Goal: Task Accomplishment & Management: Complete application form

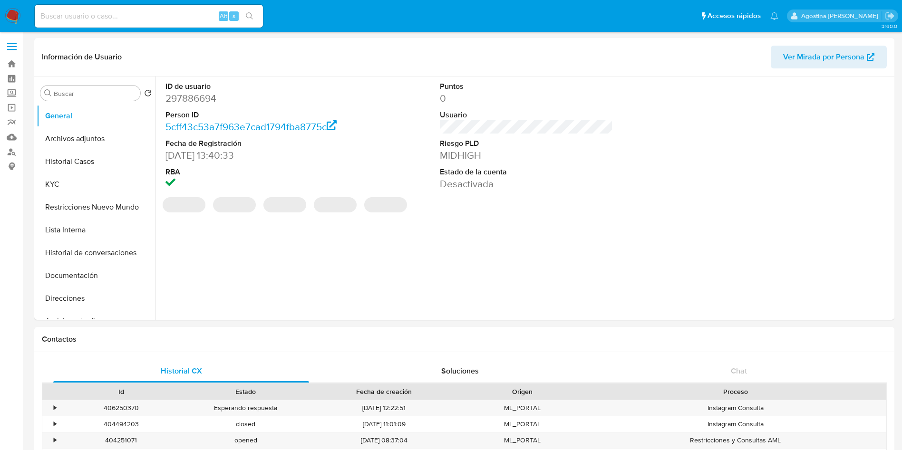
select select "10"
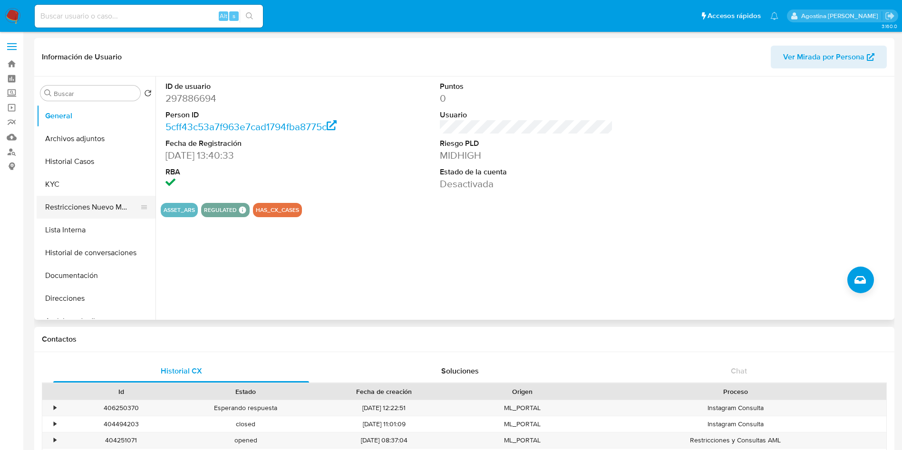
click at [108, 202] on button "Restricciones Nuevo Mundo" at bounding box center [92, 207] width 111 height 23
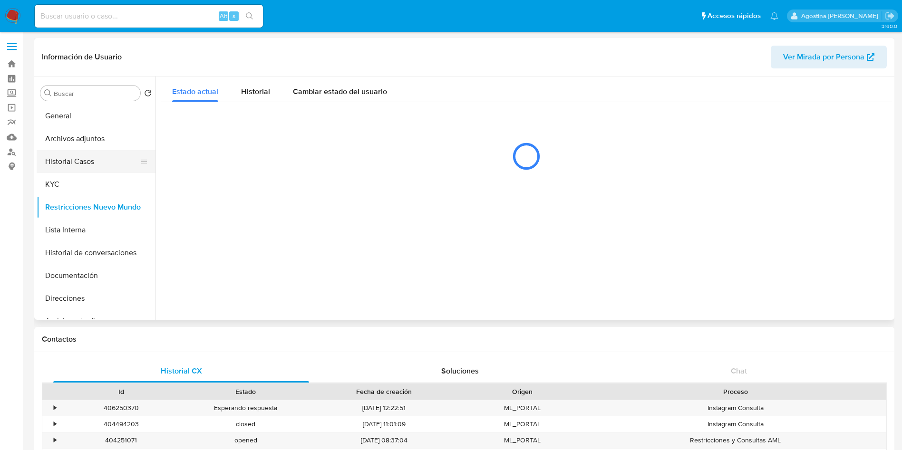
click at [108, 172] on button "Historial Casos" at bounding box center [92, 161] width 111 height 23
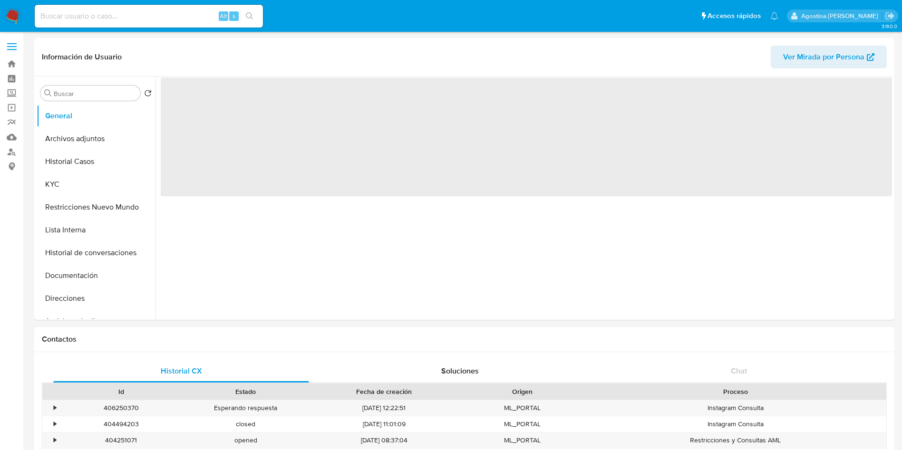
select select "10"
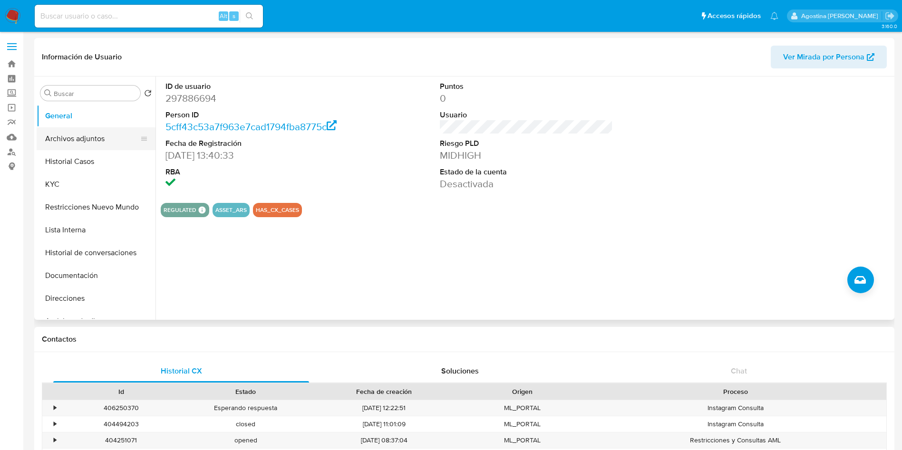
click at [105, 138] on button "Archivos adjuntos" at bounding box center [92, 138] width 111 height 23
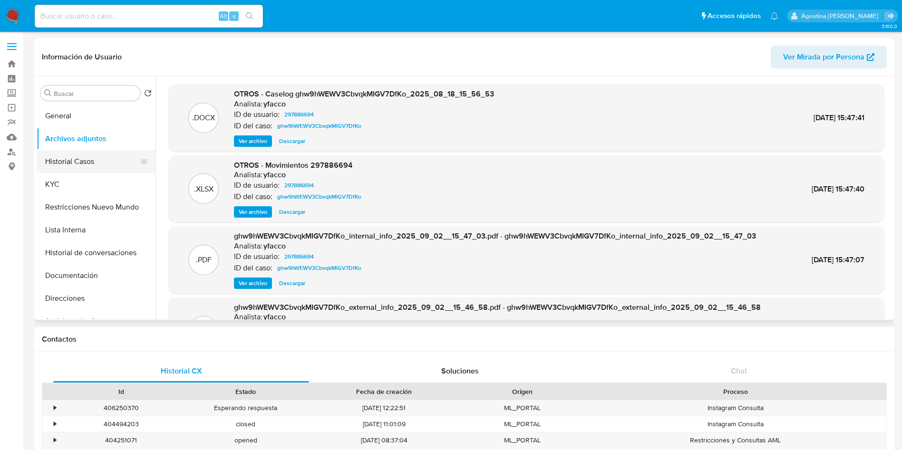
click at [110, 166] on button "Historial Casos" at bounding box center [92, 161] width 111 height 23
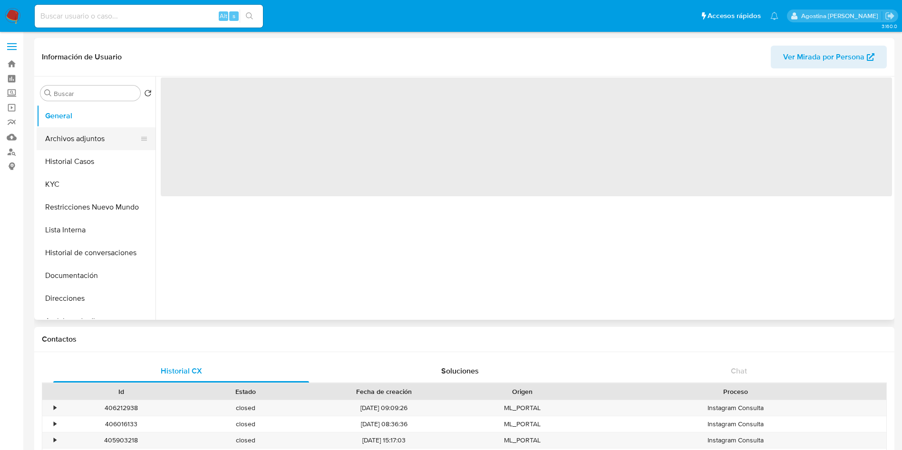
select select "10"
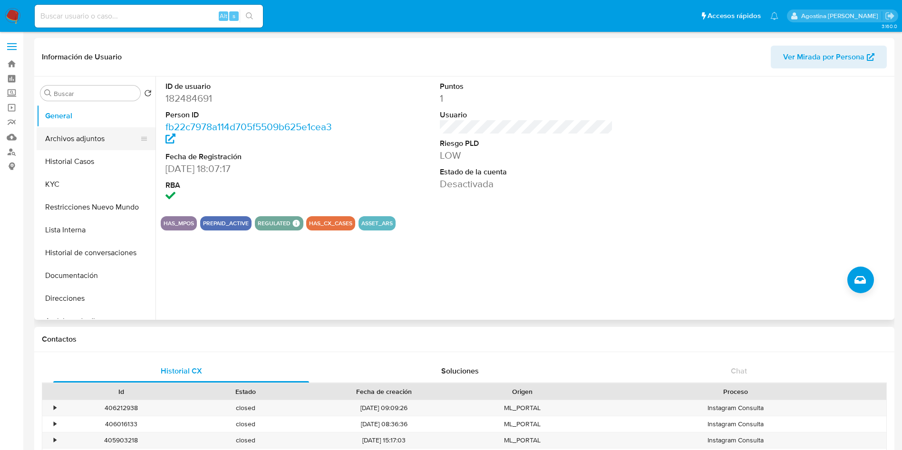
click at [103, 149] on button "Archivos adjuntos" at bounding box center [92, 138] width 111 height 23
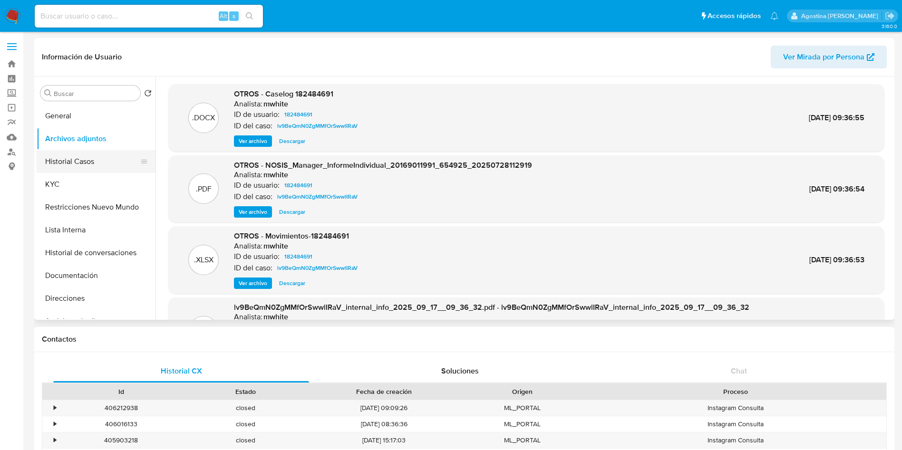
click at [93, 171] on button "Historial Casos" at bounding box center [92, 161] width 111 height 23
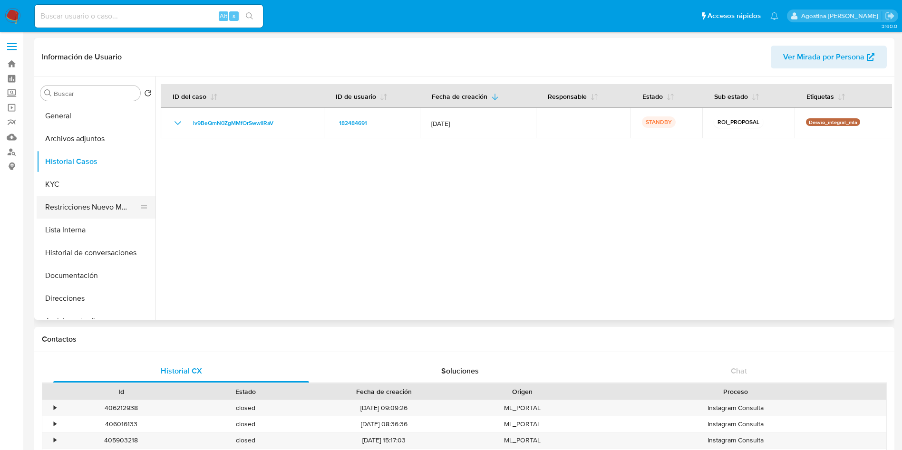
click at [90, 210] on button "Restricciones Nuevo Mundo" at bounding box center [92, 207] width 111 height 23
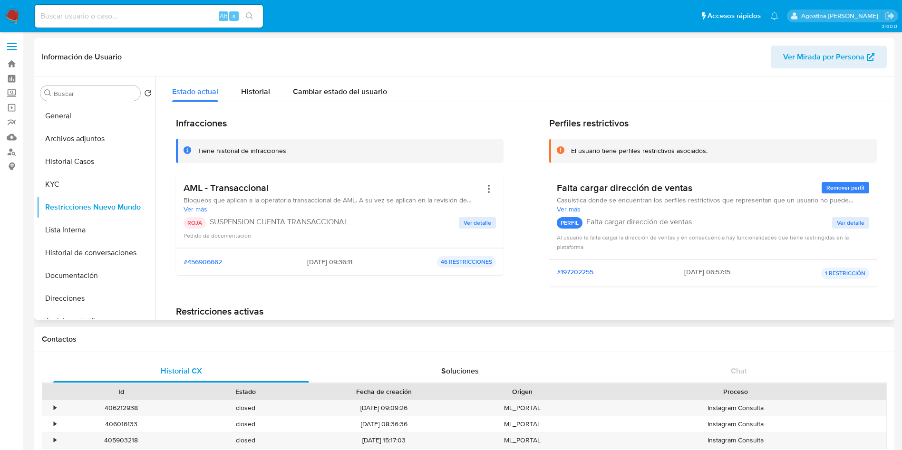
click at [490, 227] on button "Ver detalle" at bounding box center [477, 222] width 37 height 11
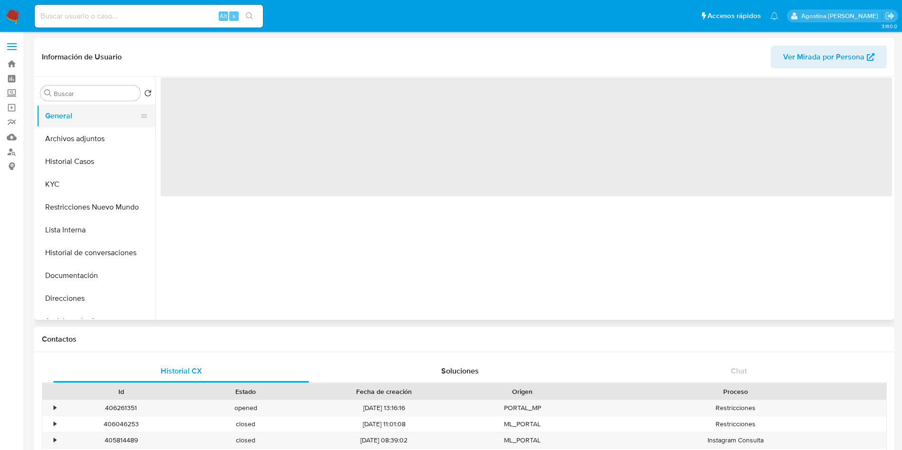
select select "10"
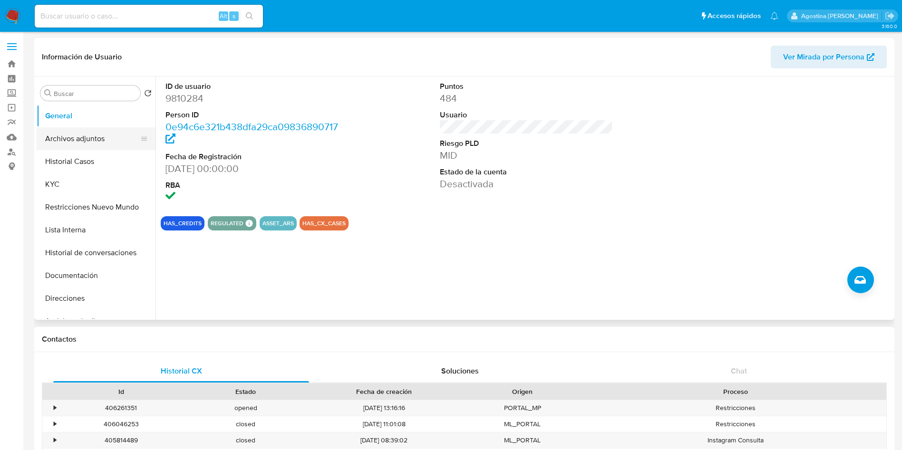
click at [93, 141] on button "Archivos adjuntos" at bounding box center [92, 138] width 111 height 23
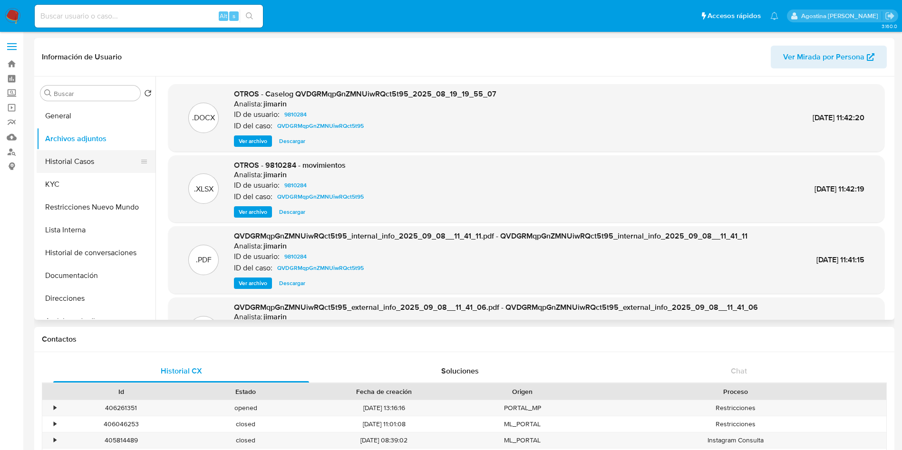
click at [87, 163] on button "Historial Casos" at bounding box center [92, 161] width 111 height 23
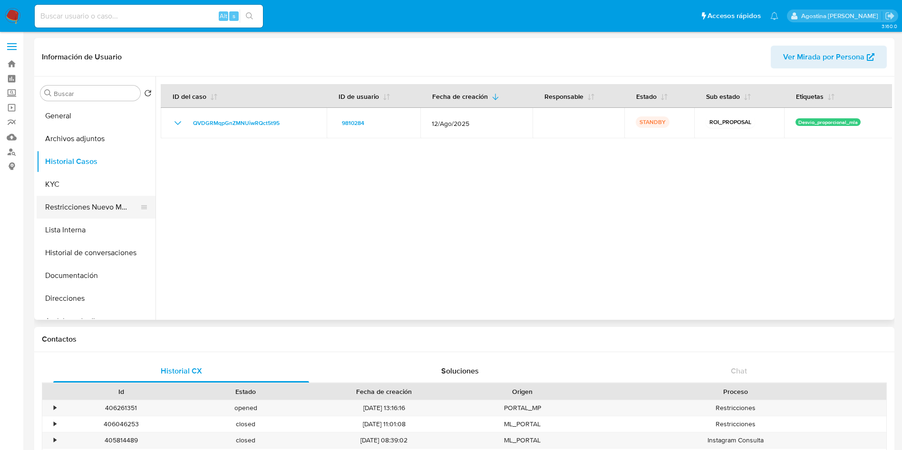
click at [96, 211] on button "Restricciones Nuevo Mundo" at bounding box center [92, 207] width 111 height 23
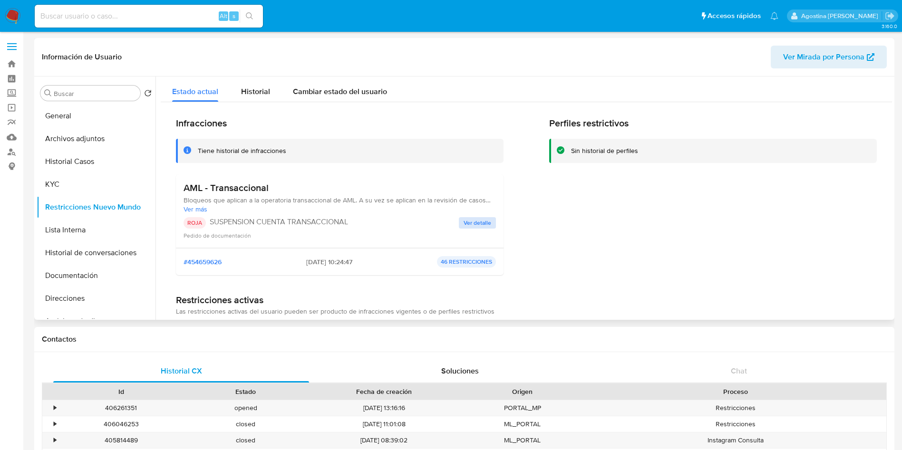
click at [494, 224] on div "AML - Transaccional Bloqueos que aplican a la operatoria transaccional de AML. …" at bounding box center [340, 212] width 328 height 74
click at [490, 224] on button "Ver detalle" at bounding box center [477, 222] width 37 height 11
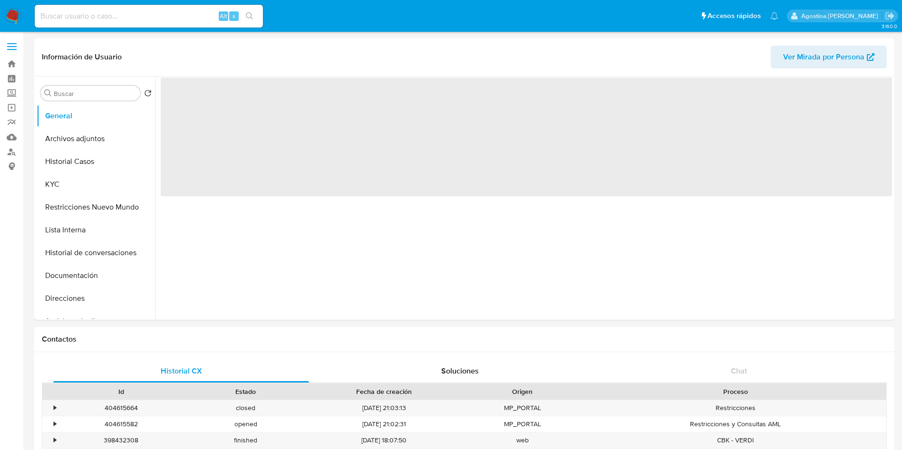
select select "10"
click at [102, 136] on button "Archivos adjuntos" at bounding box center [92, 138] width 111 height 23
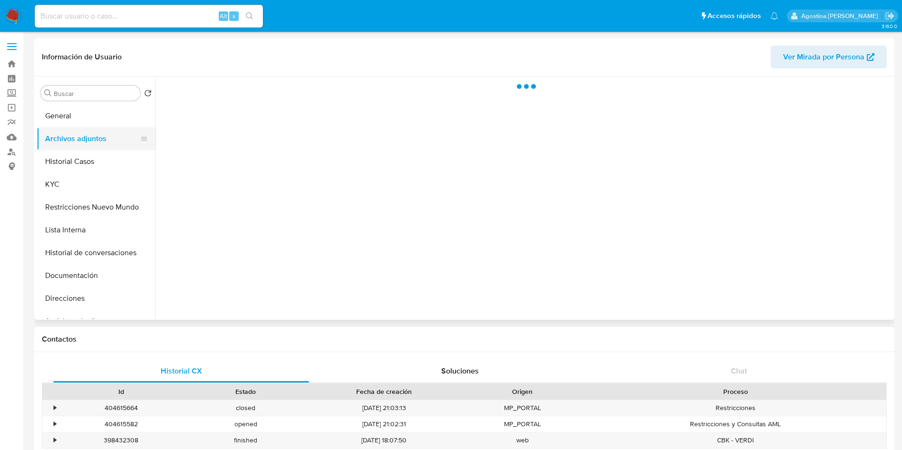
select select "10"
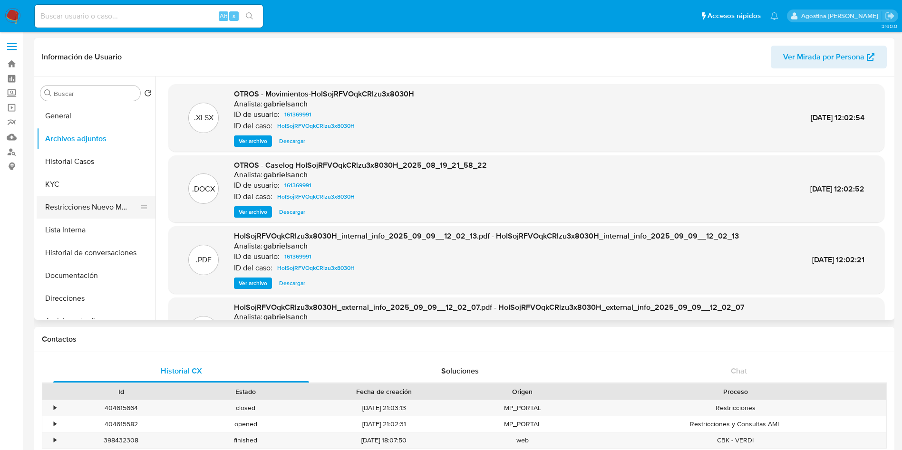
click at [98, 206] on button "Restricciones Nuevo Mundo" at bounding box center [92, 207] width 111 height 23
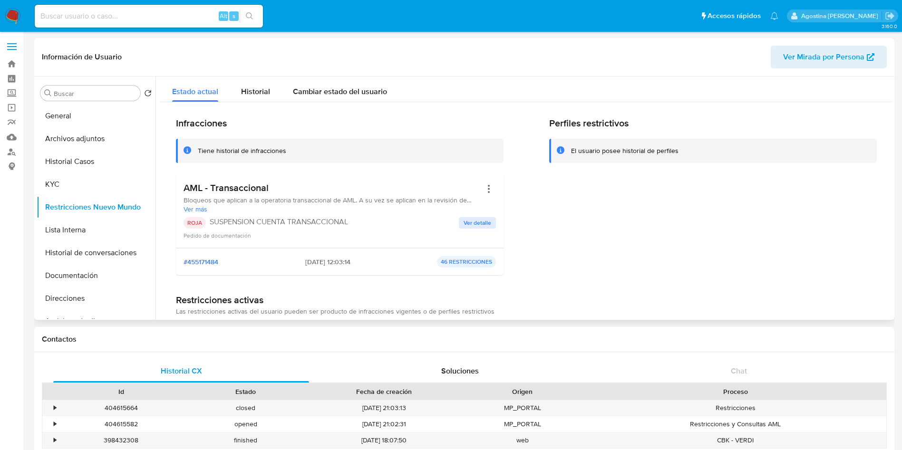
click at [459, 227] on button "Ver detalle" at bounding box center [477, 222] width 37 height 11
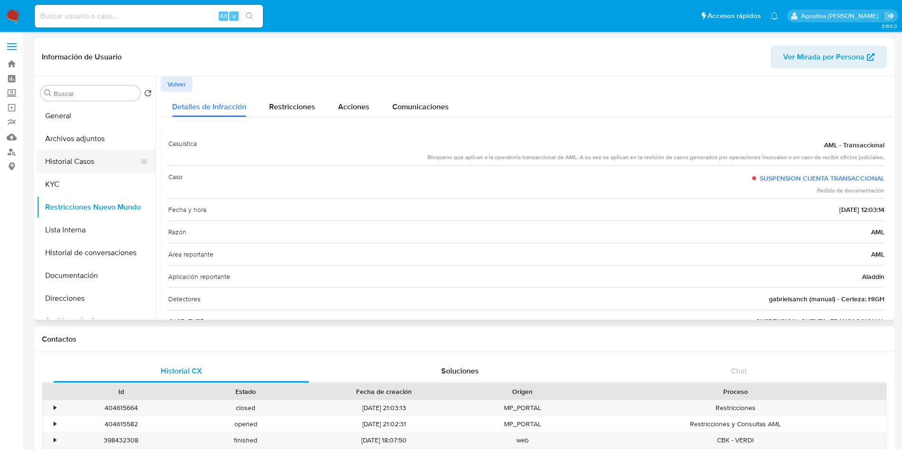
click at [101, 157] on button "Historial Casos" at bounding box center [92, 161] width 111 height 23
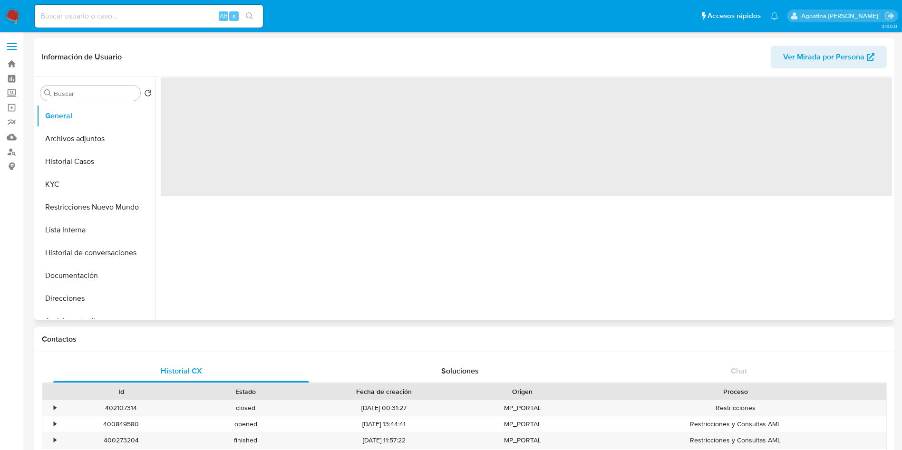
select select "10"
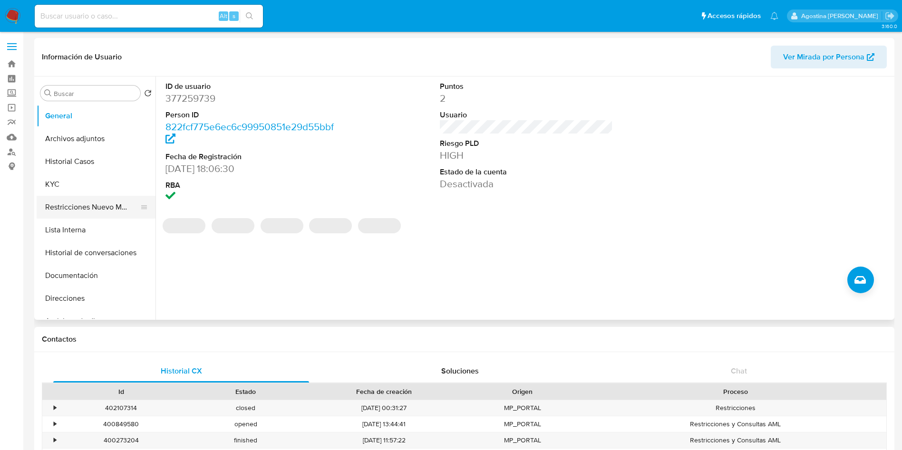
click at [97, 203] on button "Restricciones Nuevo Mundo" at bounding box center [92, 207] width 111 height 23
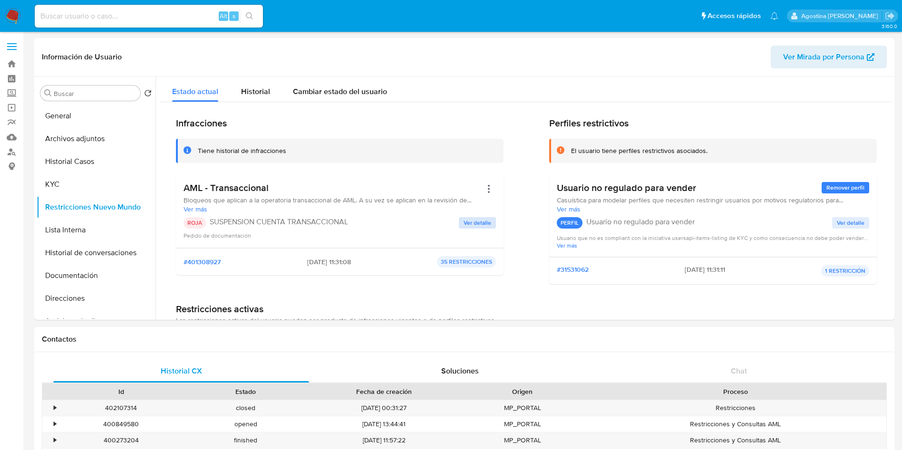
drag, startPoint x: 470, startPoint y: 235, endPoint x: 473, endPoint y: 224, distance: 11.7
click at [470, 235] on div "Pedido de documentación" at bounding box center [340, 236] width 313 height 10
click at [473, 224] on span "Ver detalle" at bounding box center [478, 223] width 28 height 10
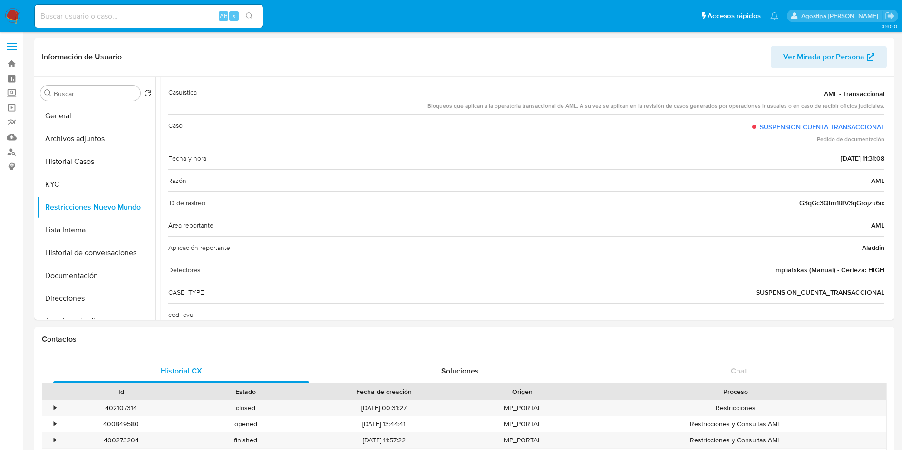
scroll to position [71, 0]
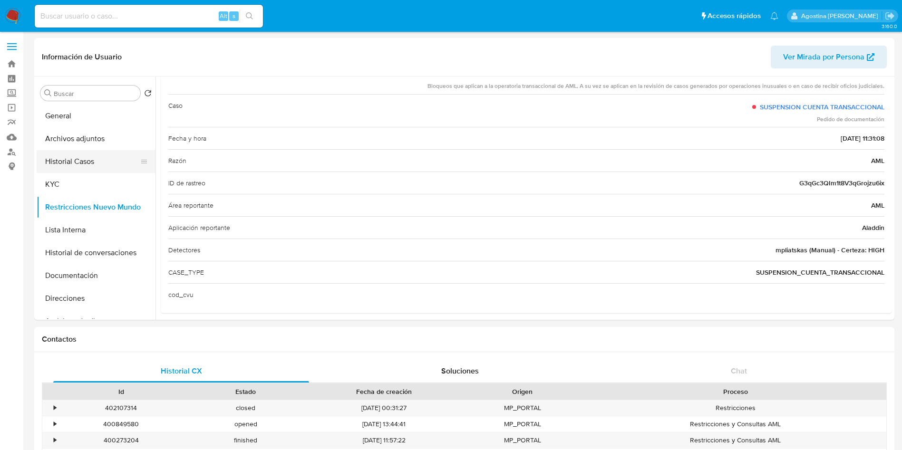
click at [73, 157] on button "Historial Casos" at bounding box center [92, 161] width 111 height 23
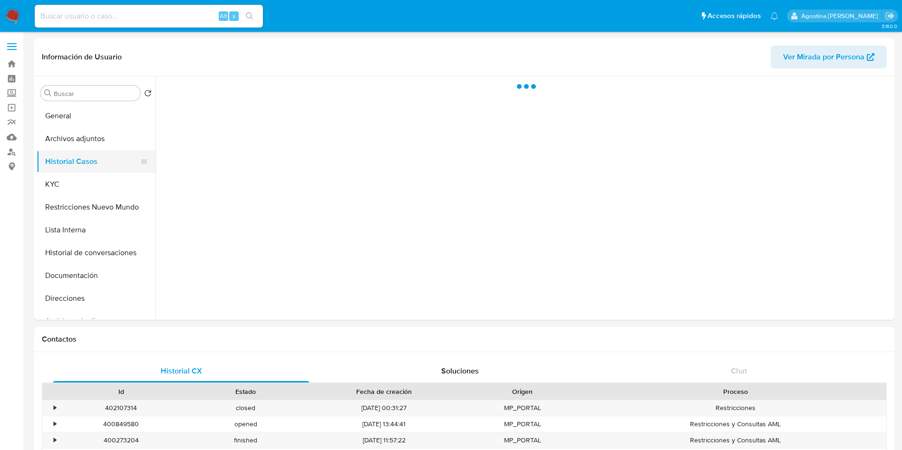
scroll to position [0, 0]
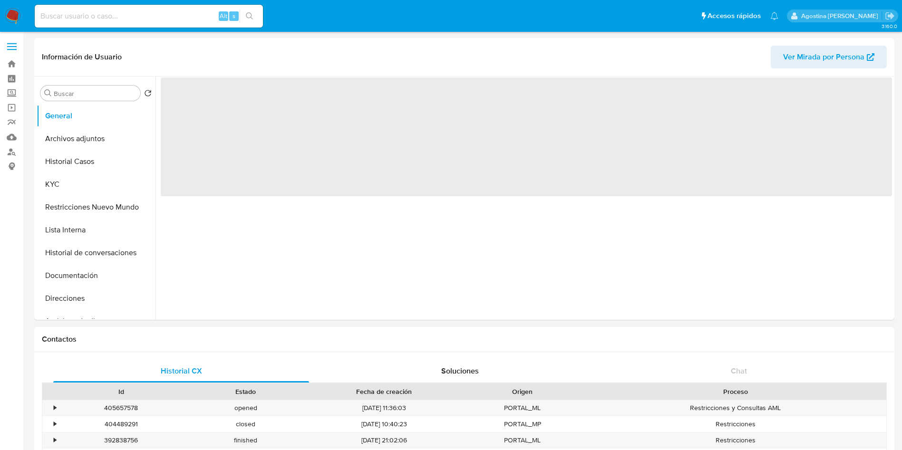
select select "10"
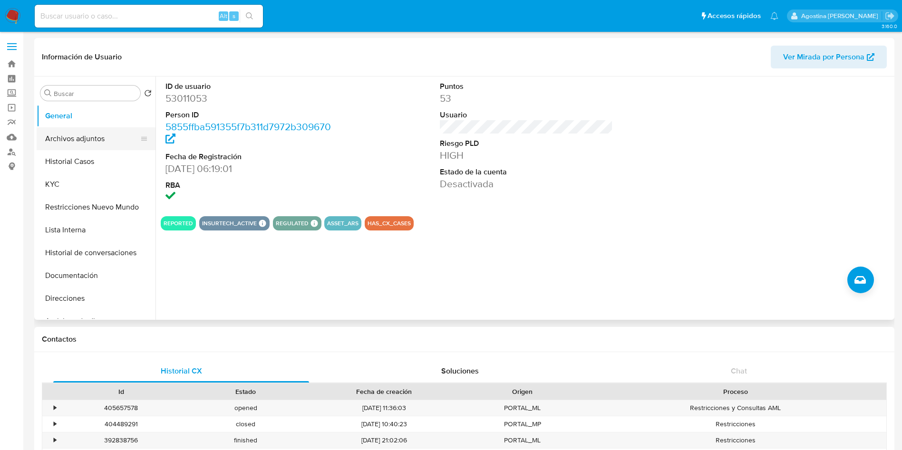
click at [107, 132] on button "Archivos adjuntos" at bounding box center [92, 138] width 111 height 23
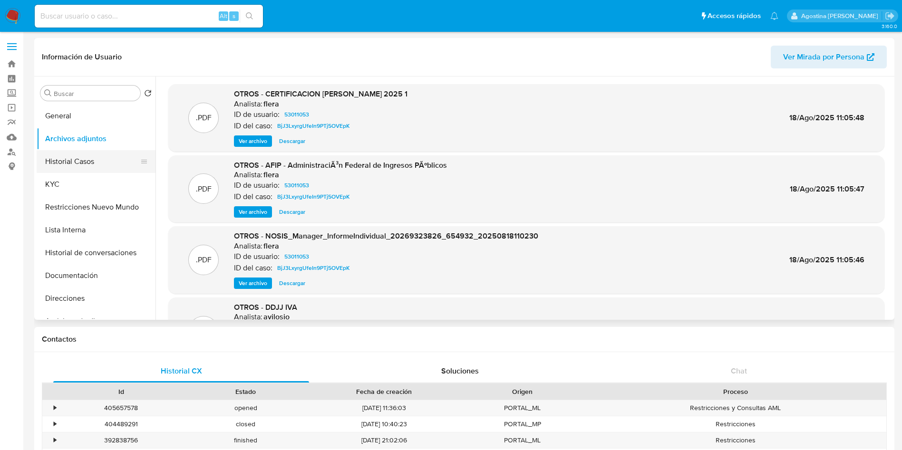
click at [117, 159] on button "Historial Casos" at bounding box center [92, 161] width 111 height 23
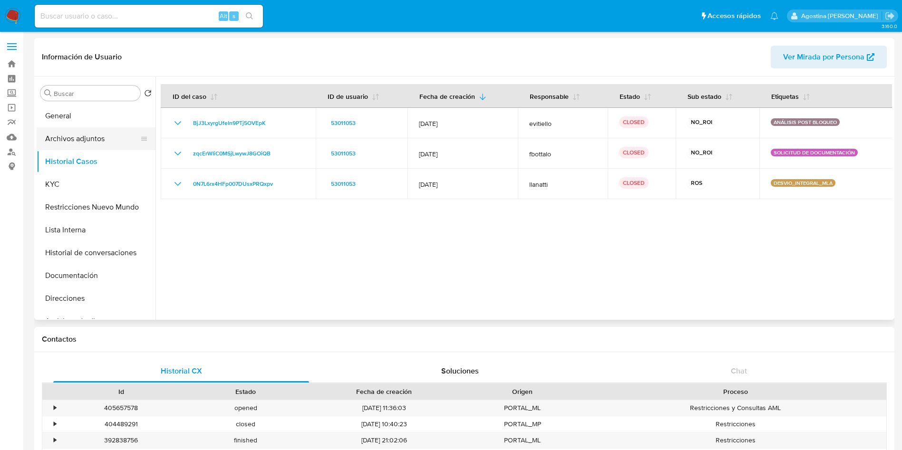
click at [89, 128] on button "Archivos adjuntos" at bounding box center [92, 138] width 111 height 23
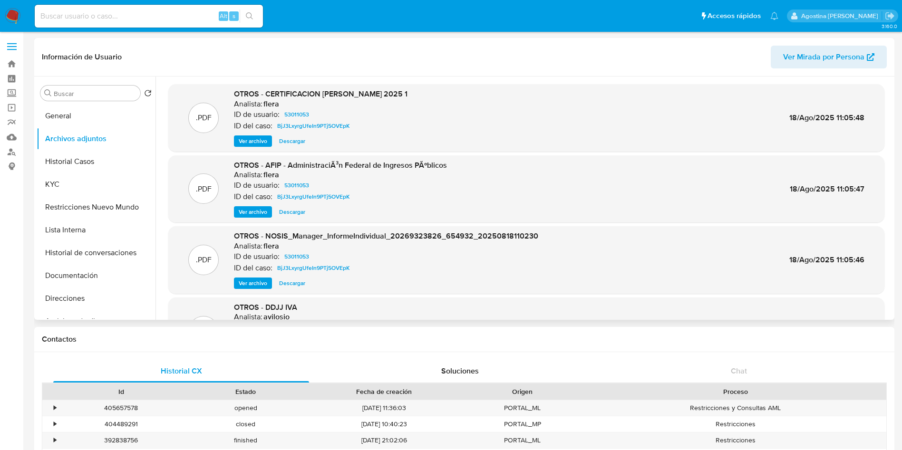
click at [259, 144] on span "Ver archivo" at bounding box center [253, 142] width 29 height 10
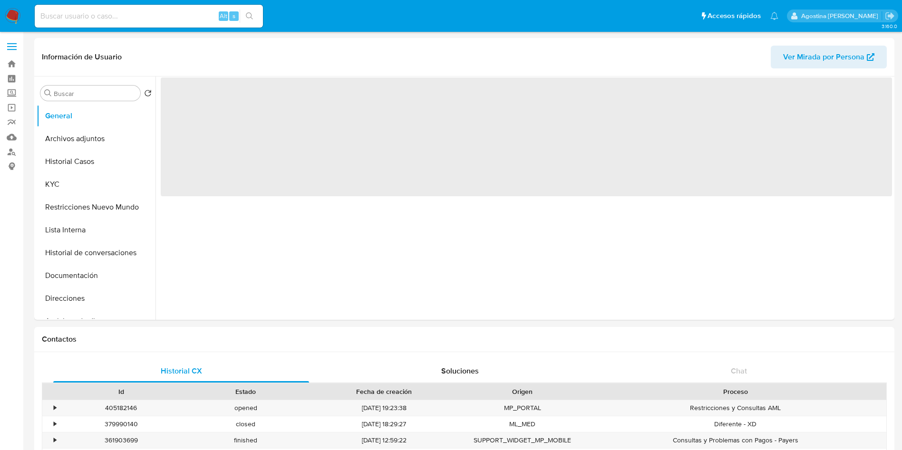
select select "10"
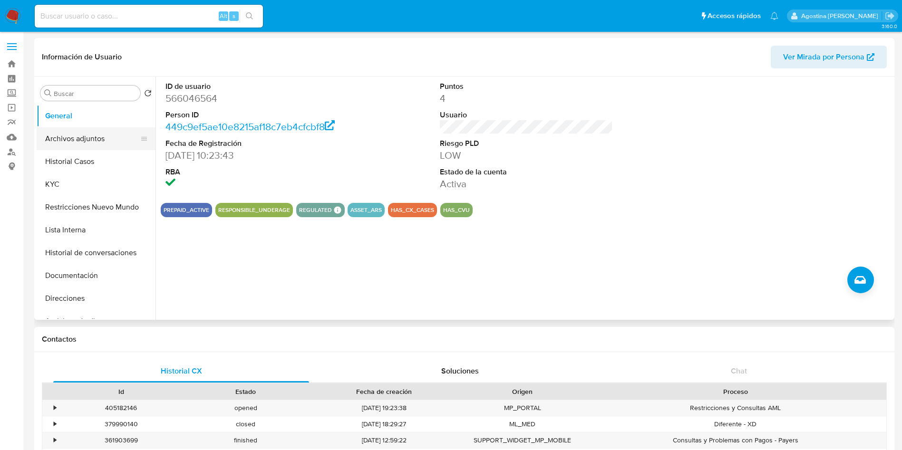
click at [94, 135] on button "Archivos adjuntos" at bounding box center [92, 138] width 111 height 23
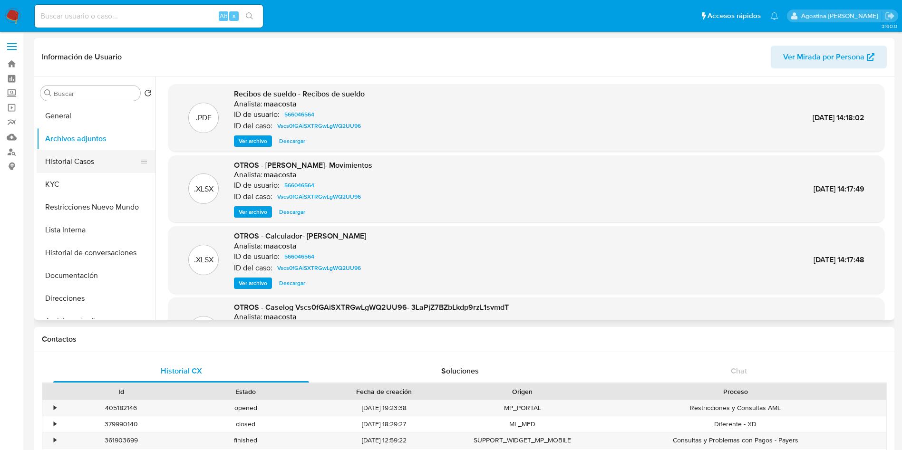
click at [95, 156] on button "Historial Casos" at bounding box center [92, 161] width 111 height 23
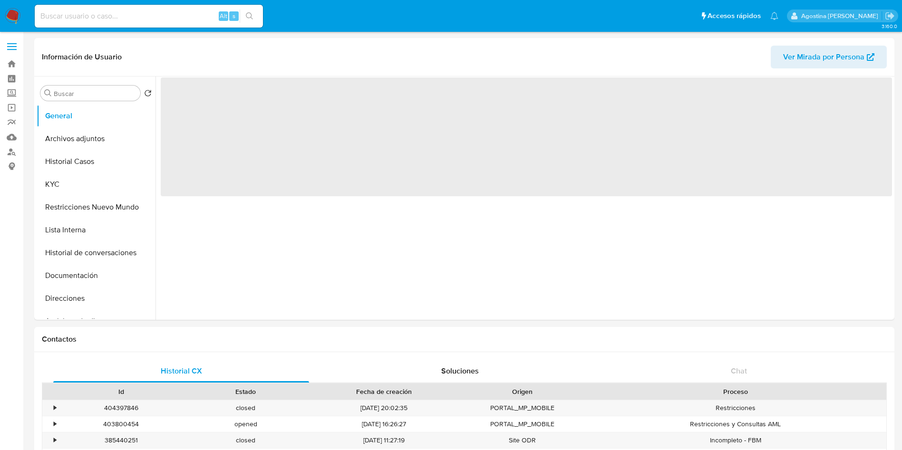
select select "10"
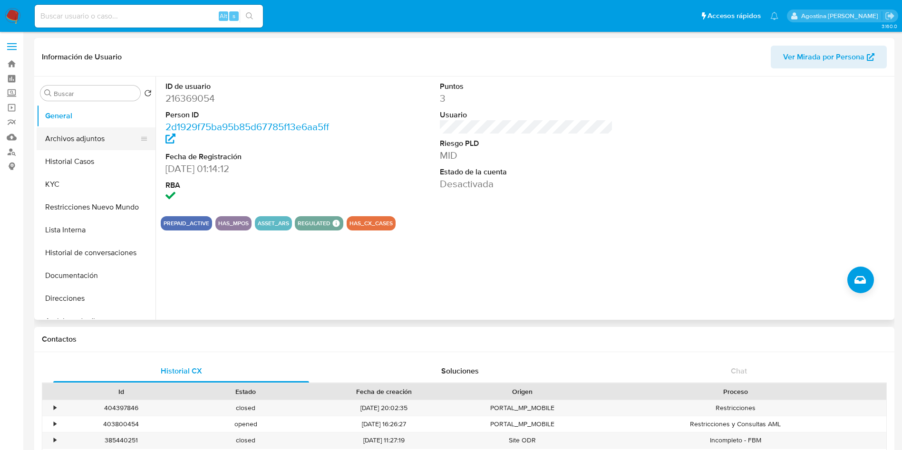
click at [81, 137] on button "Archivos adjuntos" at bounding box center [92, 138] width 111 height 23
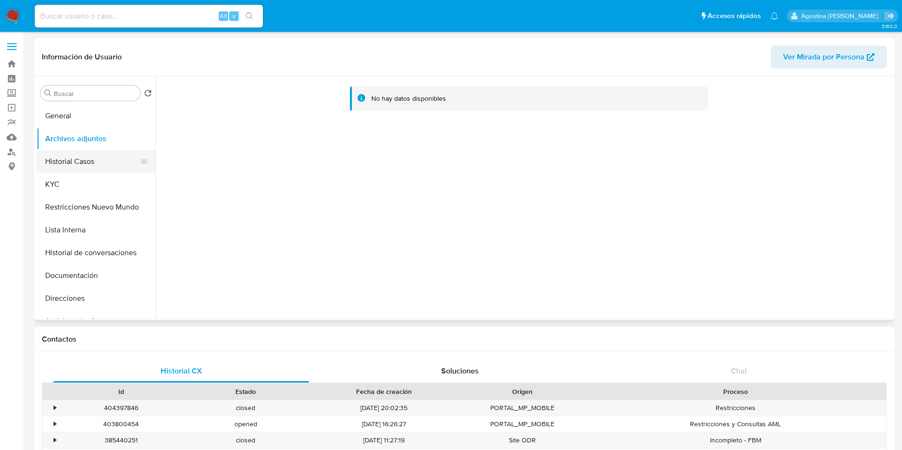
click at [81, 164] on button "Historial Casos" at bounding box center [92, 161] width 111 height 23
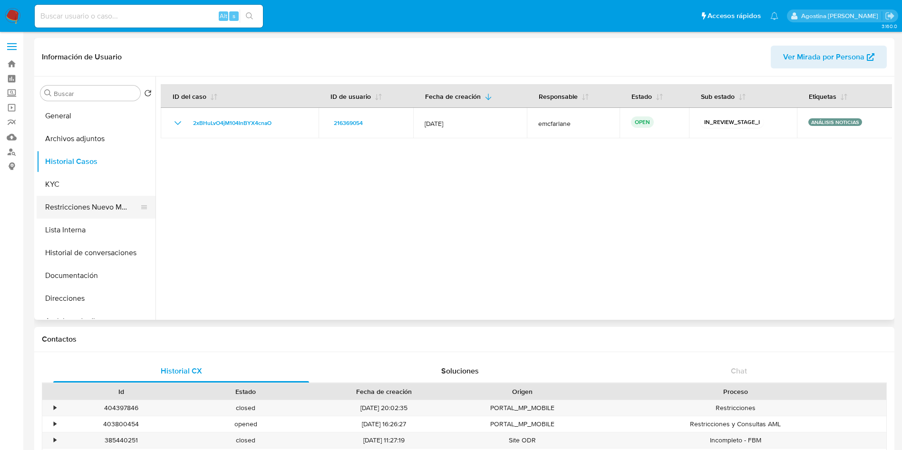
click at [102, 208] on button "Restricciones Nuevo Mundo" at bounding box center [92, 207] width 111 height 23
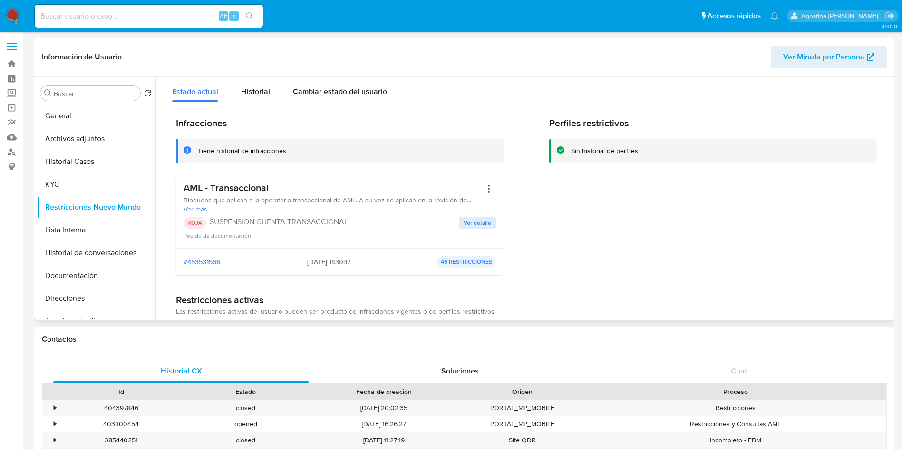
click at [468, 221] on span "Ver detalle" at bounding box center [478, 223] width 28 height 10
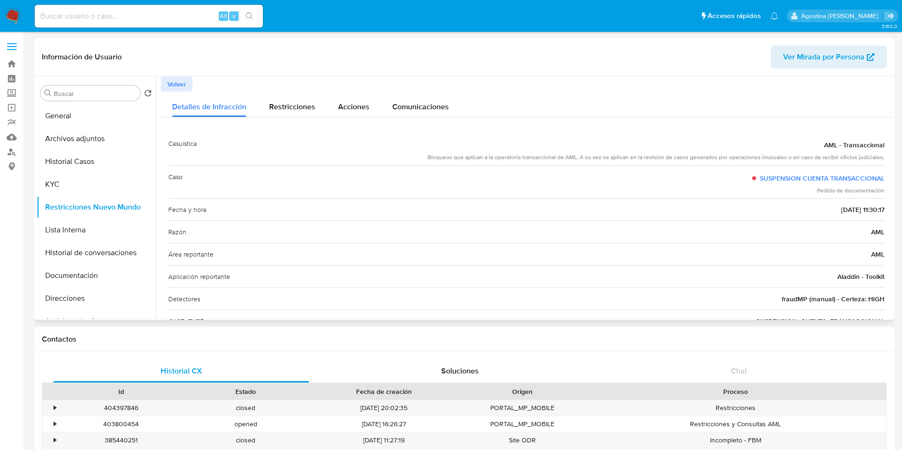
scroll to position [71, 0]
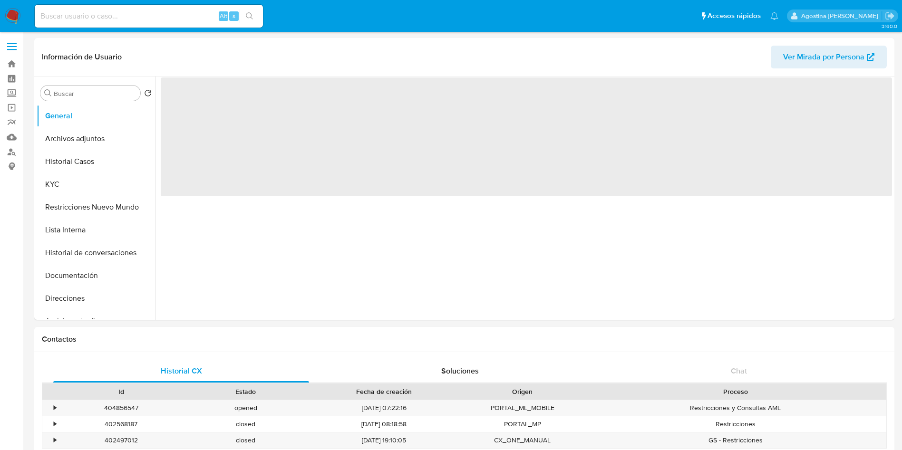
select select "10"
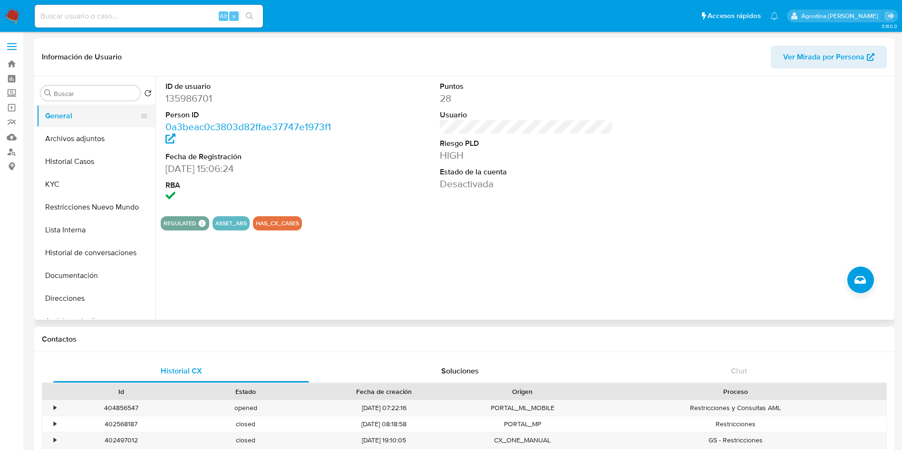
click at [71, 127] on button "General" at bounding box center [92, 116] width 111 height 23
click at [73, 128] on button "Archivos adjuntos" at bounding box center [92, 138] width 111 height 23
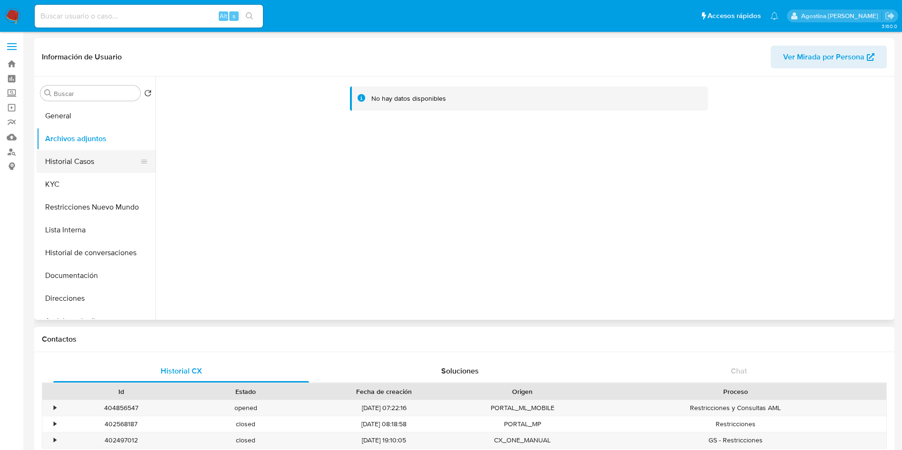
click at [110, 168] on button "Historial Casos" at bounding box center [92, 161] width 111 height 23
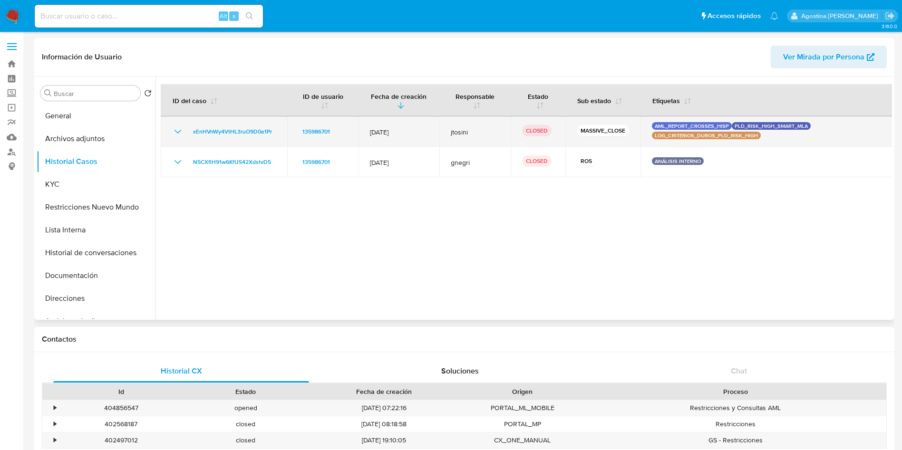
click at [177, 129] on icon "Mostrar/Ocultar" at bounding box center [177, 131] width 11 height 11
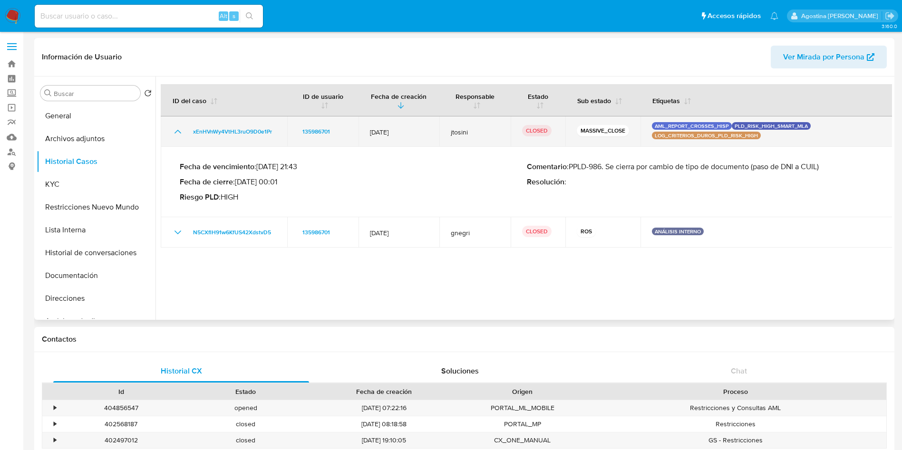
click at [177, 129] on icon "Mostrar/Ocultar" at bounding box center [177, 131] width 11 height 11
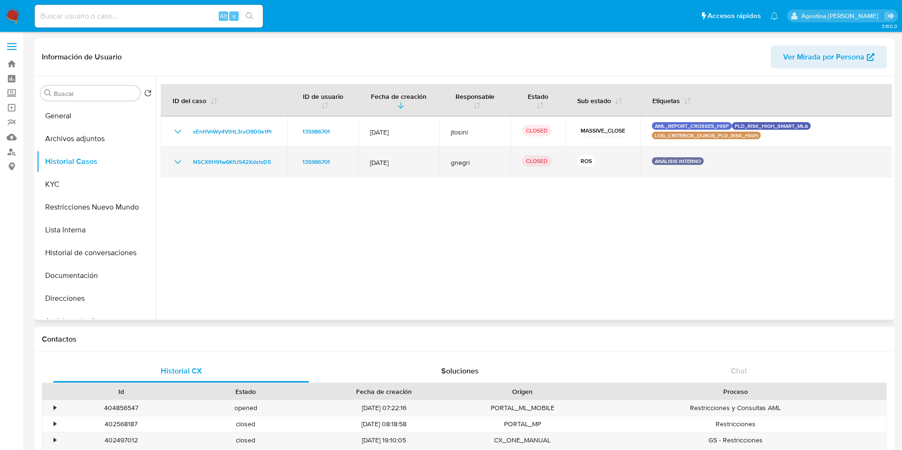
click at [169, 157] on td "N5CXflH91w6KfUS42XdstvD5" at bounding box center [224, 162] width 127 height 30
click at [174, 161] on icon "Mostrar/Ocultar" at bounding box center [177, 161] width 11 height 11
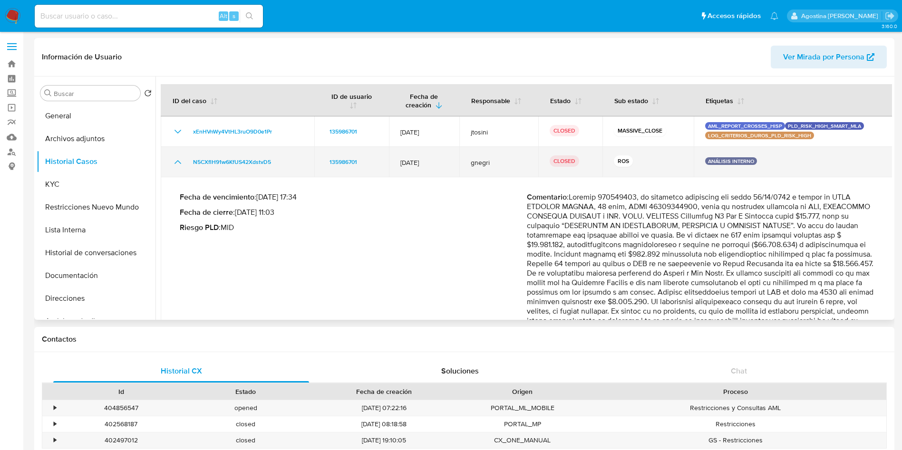
click at [178, 163] on icon "Mostrar/Ocultar" at bounding box center [177, 161] width 11 height 11
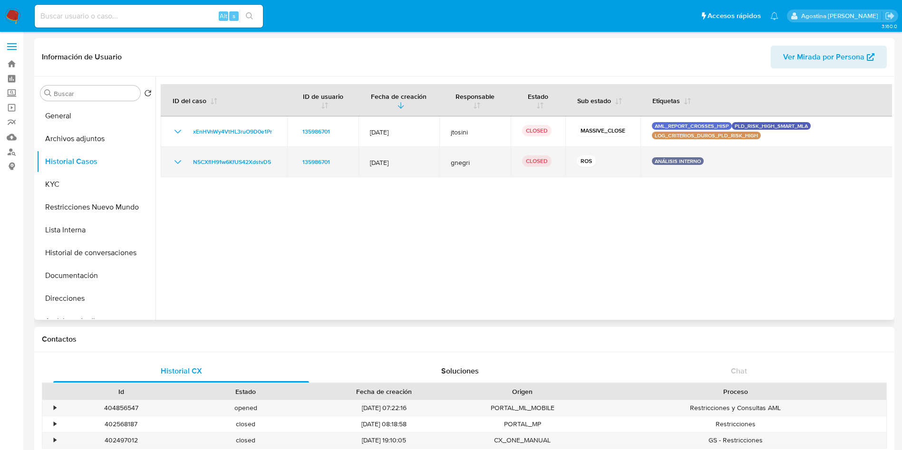
click at [182, 163] on icon "Mostrar/Ocultar" at bounding box center [177, 161] width 11 height 11
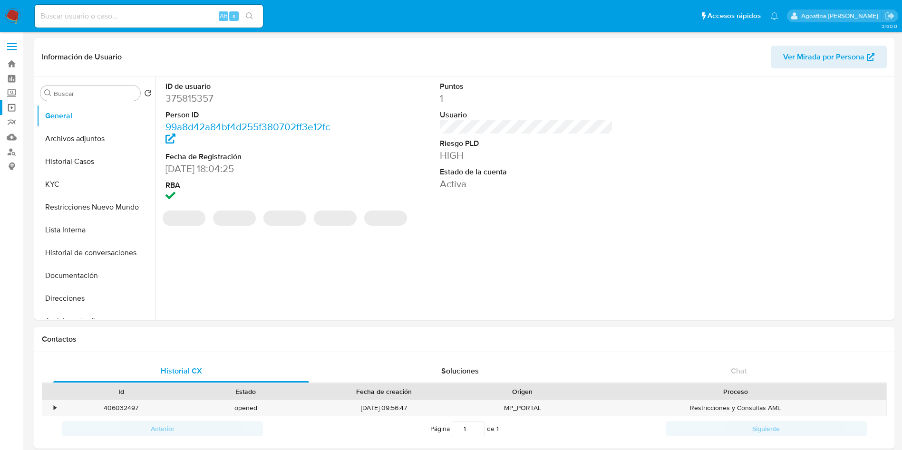
select select "10"
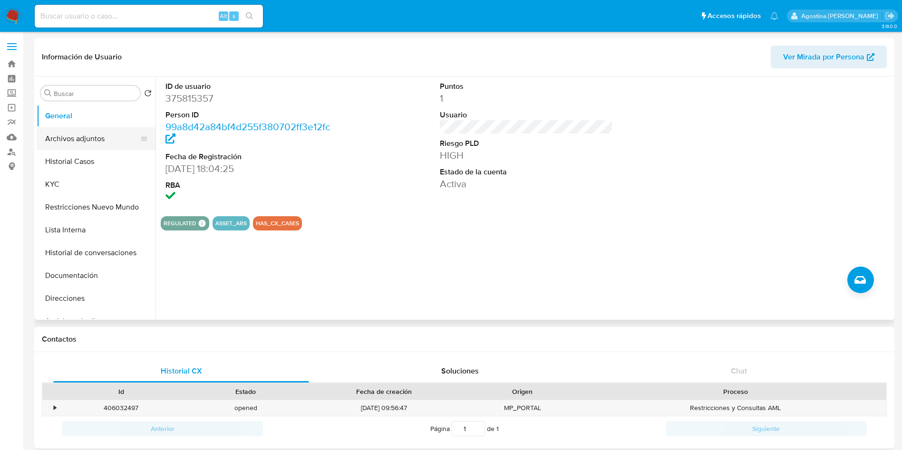
click at [87, 136] on button "Archivos adjuntos" at bounding box center [92, 138] width 111 height 23
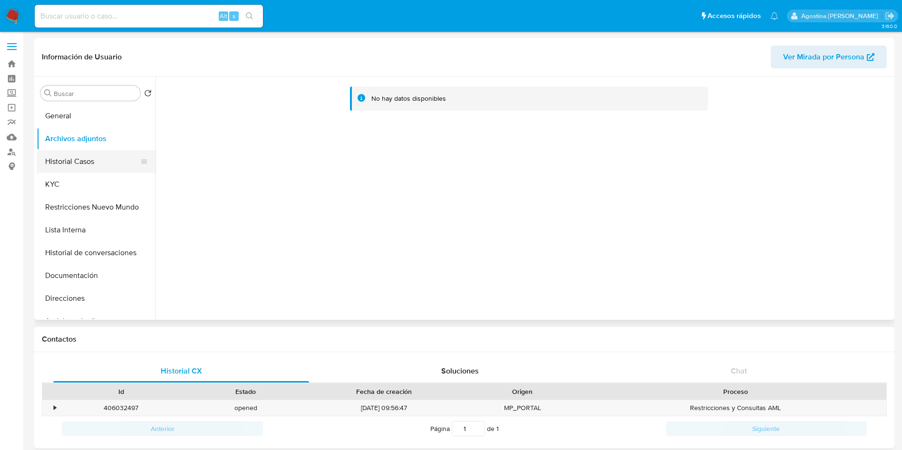
click at [51, 162] on button "Historial Casos" at bounding box center [92, 161] width 111 height 23
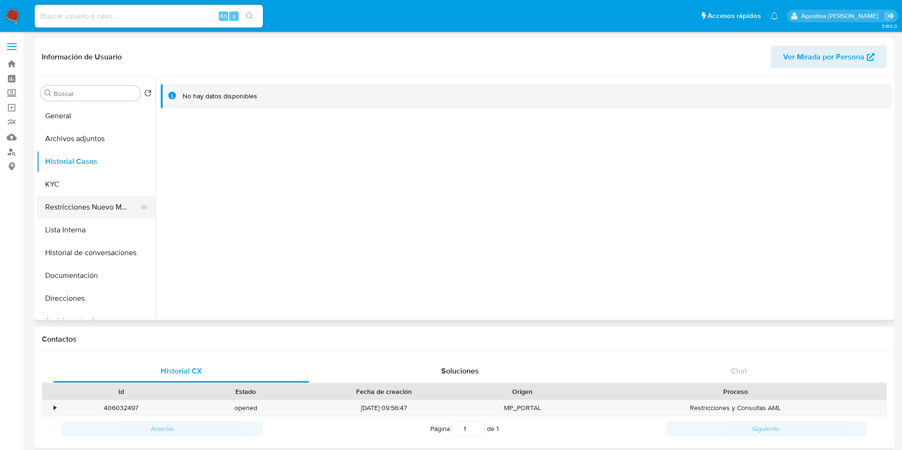
click at [92, 211] on button "Restricciones Nuevo Mundo" at bounding box center [92, 207] width 111 height 23
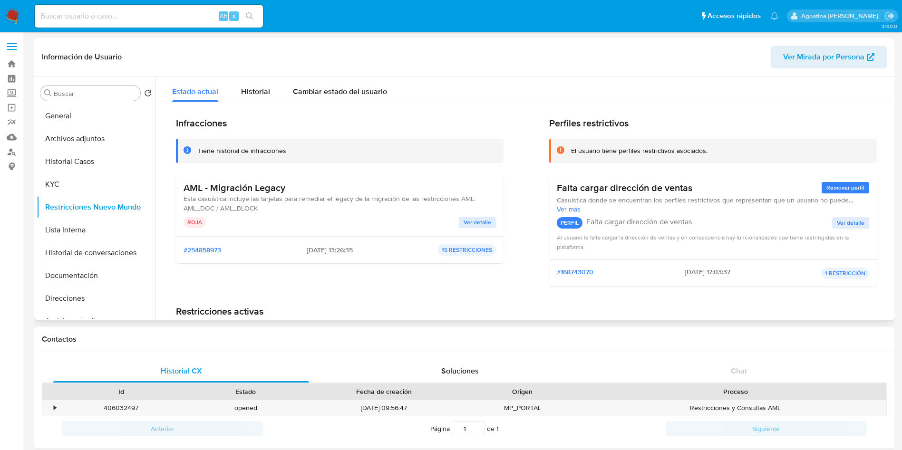
click at [486, 220] on span "Ver detalle" at bounding box center [478, 223] width 28 height 10
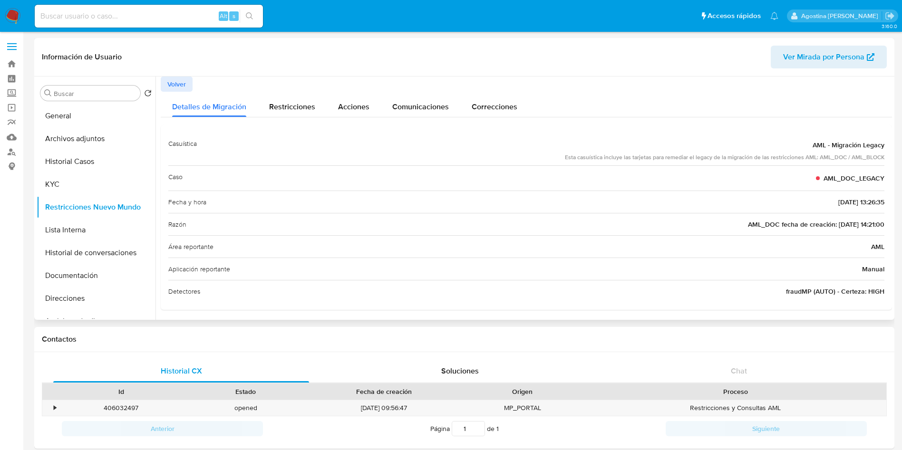
scroll to position [2, 0]
click at [171, 80] on span "Volver" at bounding box center [176, 81] width 19 height 13
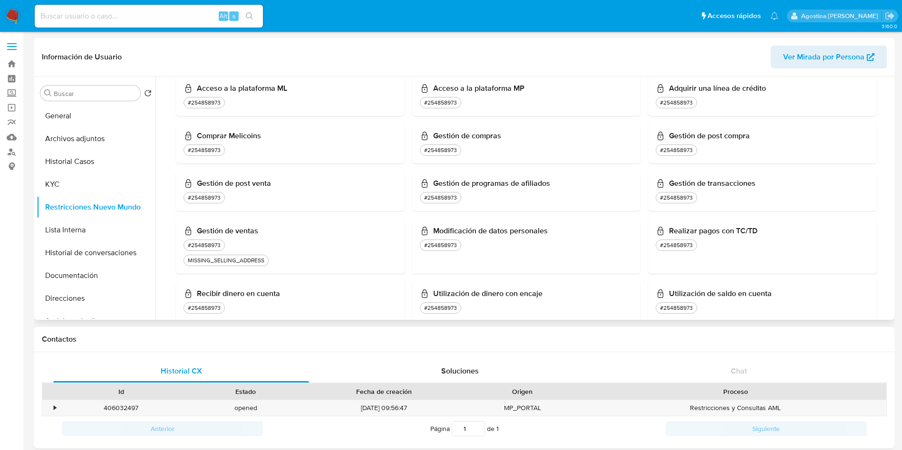
scroll to position [281, 0]
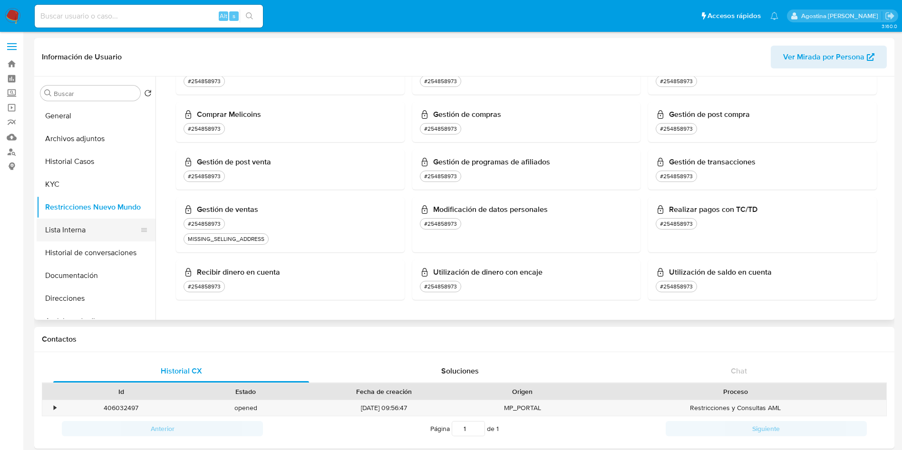
click at [105, 227] on button "Lista Interna" at bounding box center [92, 230] width 111 height 23
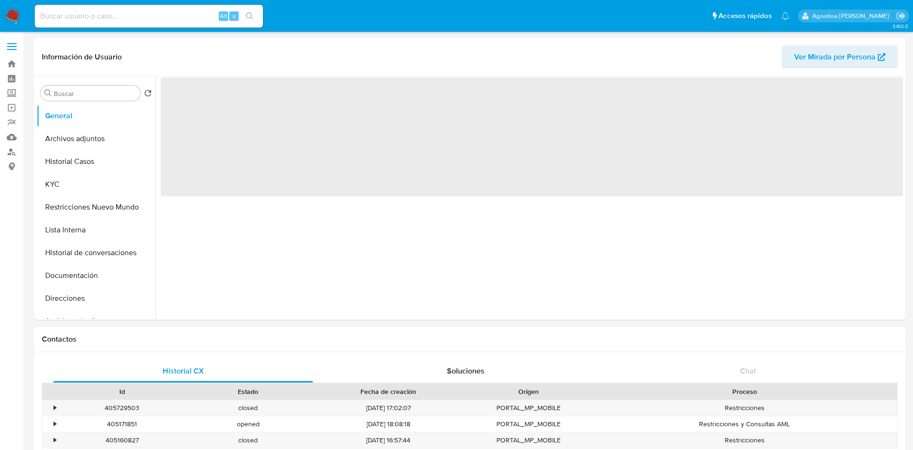
select select "10"
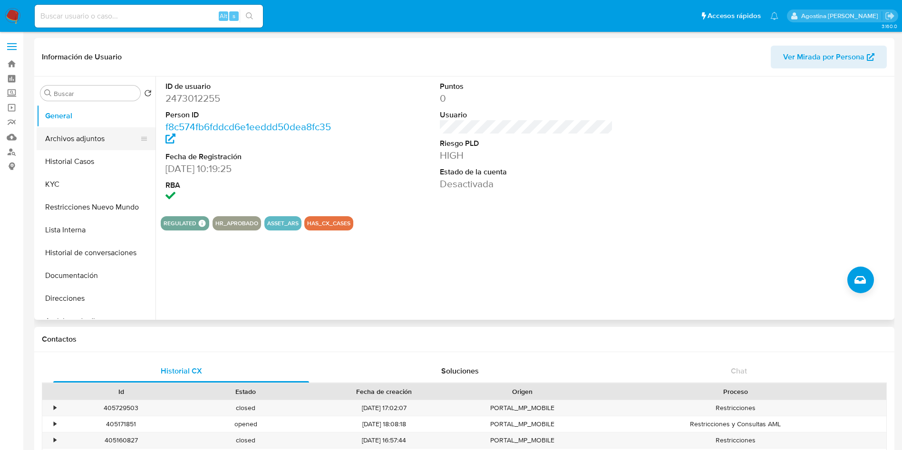
click at [93, 141] on button "Archivos adjuntos" at bounding box center [92, 138] width 111 height 23
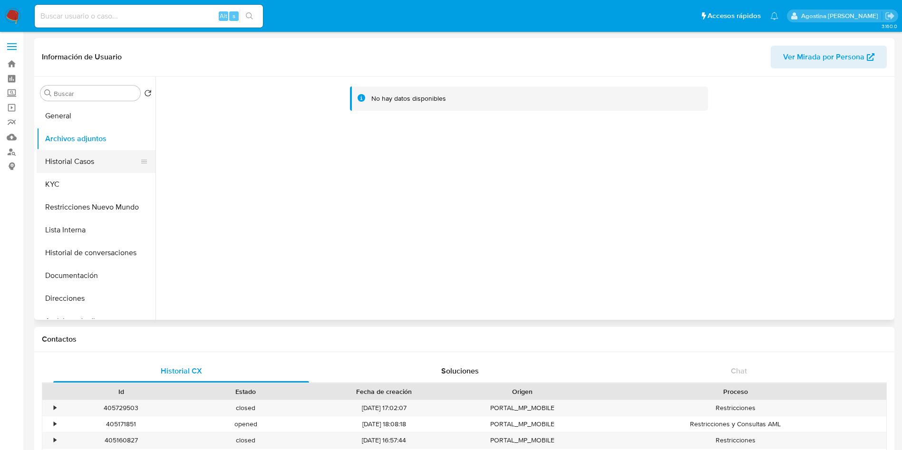
click at [105, 157] on button "Historial Casos" at bounding box center [92, 161] width 111 height 23
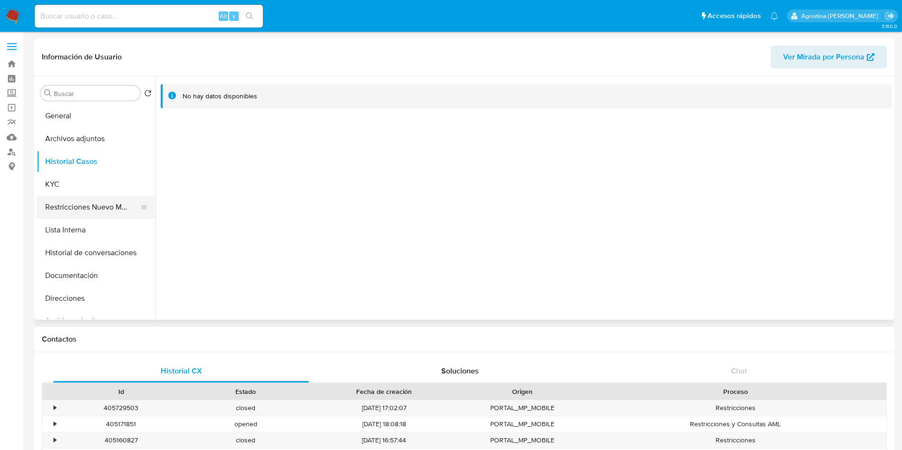
click at [95, 200] on button "Restricciones Nuevo Mundo" at bounding box center [92, 207] width 111 height 23
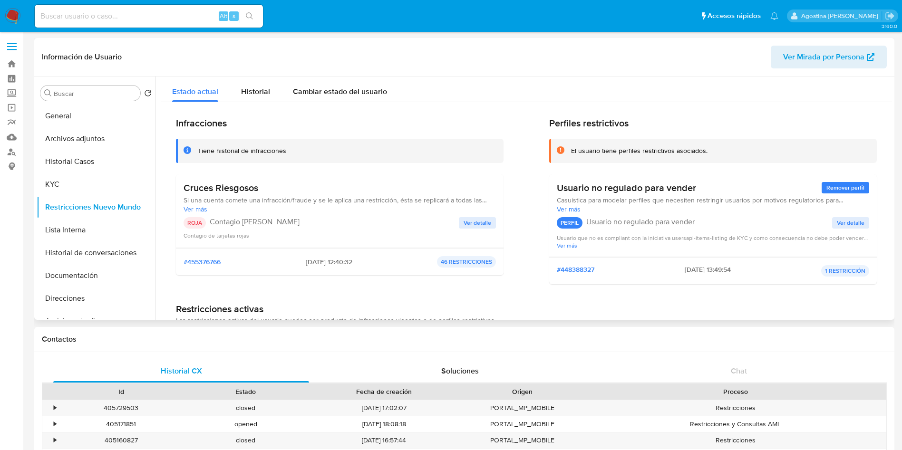
click at [476, 220] on span "Ver detalle" at bounding box center [478, 223] width 28 height 10
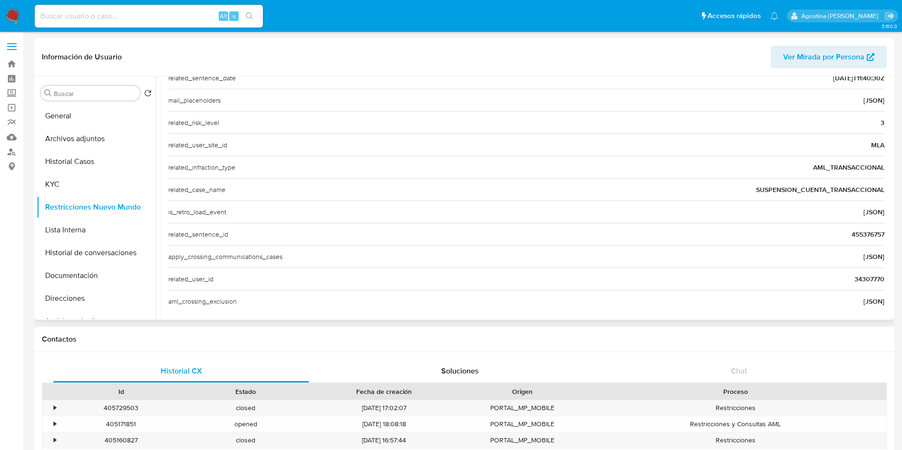
scroll to position [323, 0]
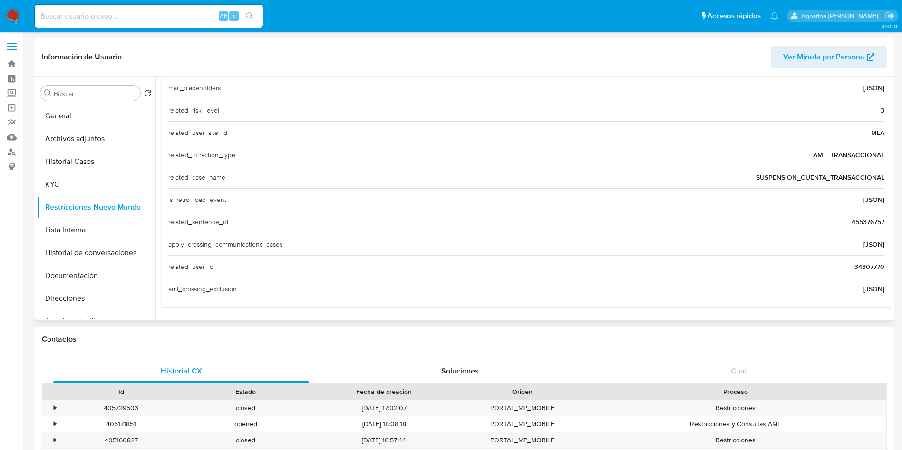
click at [855, 267] on span "34307770" at bounding box center [870, 267] width 30 height 10
click at [111, 119] on button "General" at bounding box center [92, 116] width 111 height 23
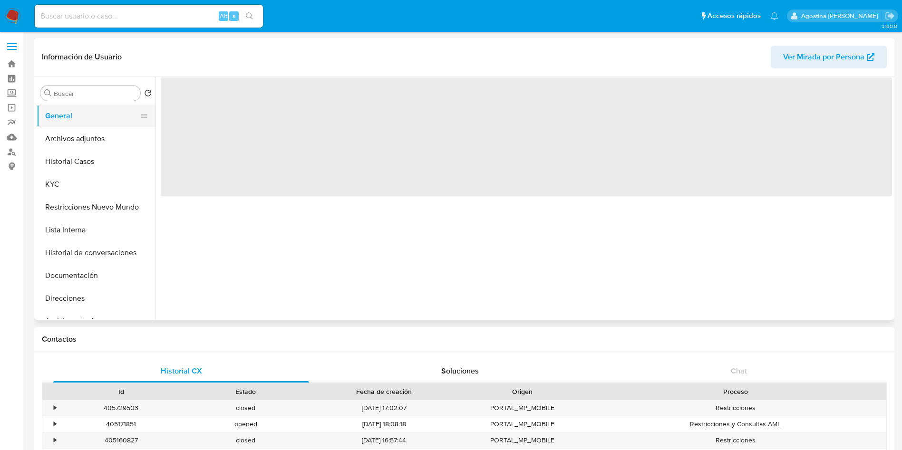
scroll to position [0, 0]
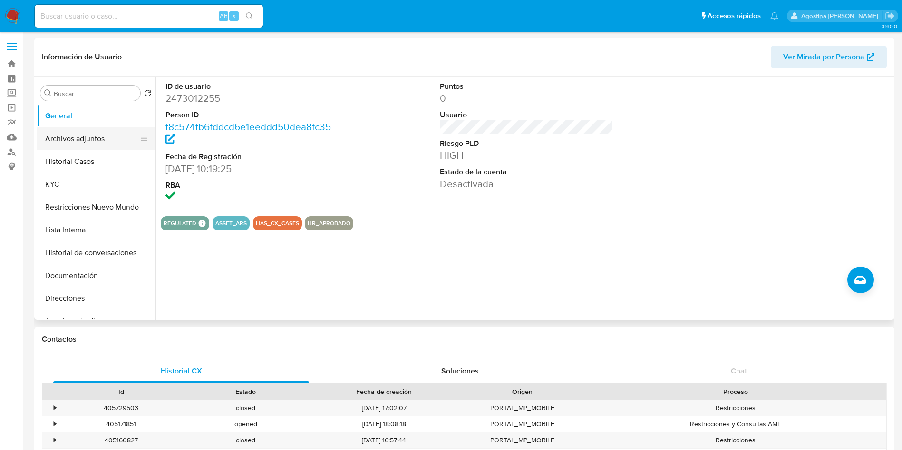
click at [90, 133] on button "Archivos adjuntos" at bounding box center [92, 138] width 111 height 23
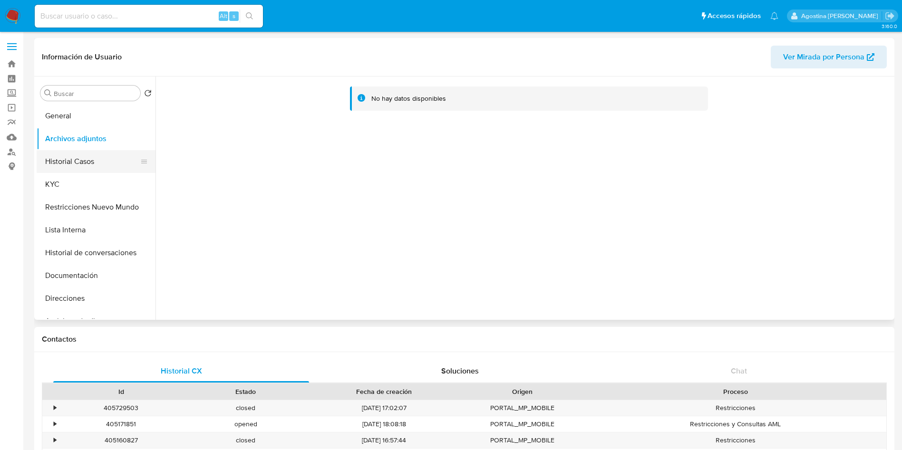
click at [101, 158] on button "Historial Casos" at bounding box center [92, 161] width 111 height 23
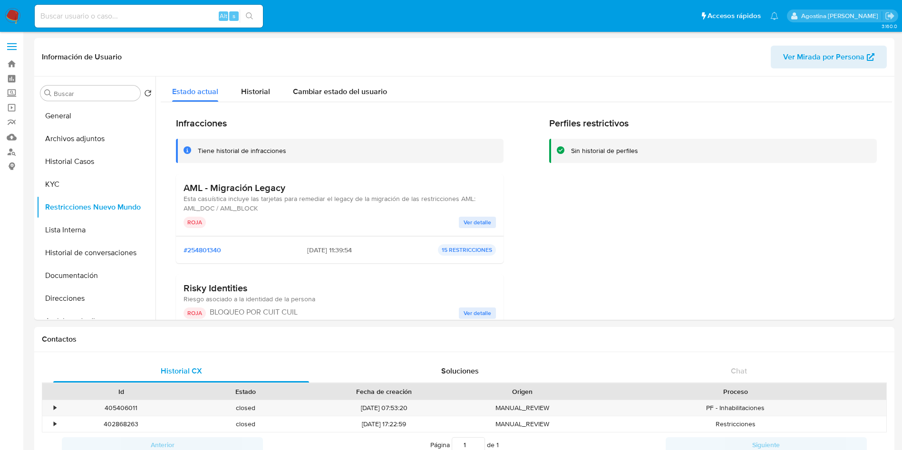
select select "10"
click at [142, 17] on input at bounding box center [149, 16] width 228 height 12
paste input "34307770"
type input "34307770"
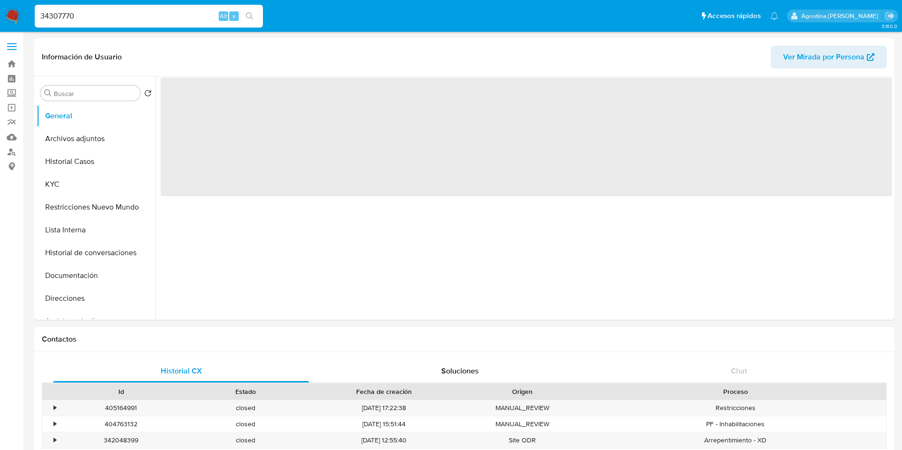
select select "10"
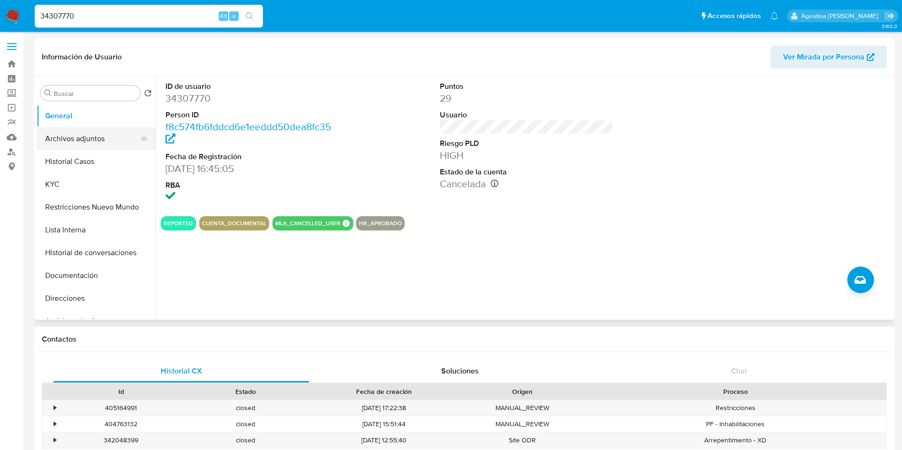
click at [77, 132] on button "Archivos adjuntos" at bounding box center [92, 138] width 111 height 23
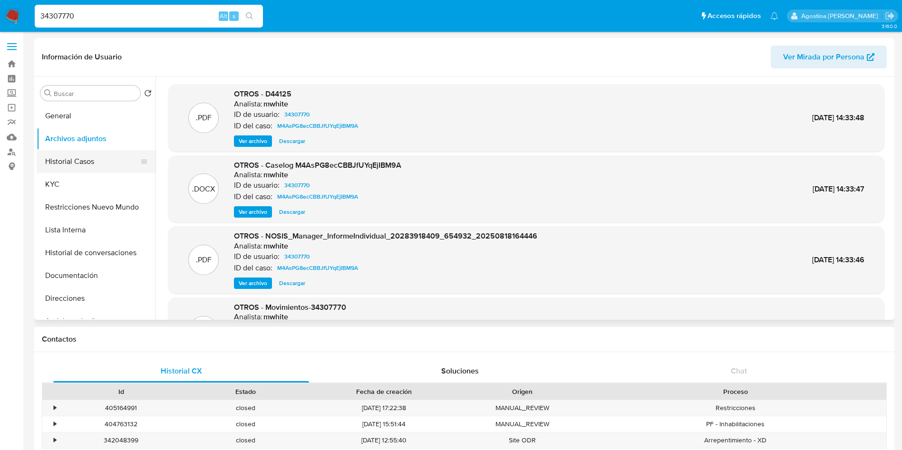
click at [99, 155] on button "Historial Casos" at bounding box center [92, 161] width 111 height 23
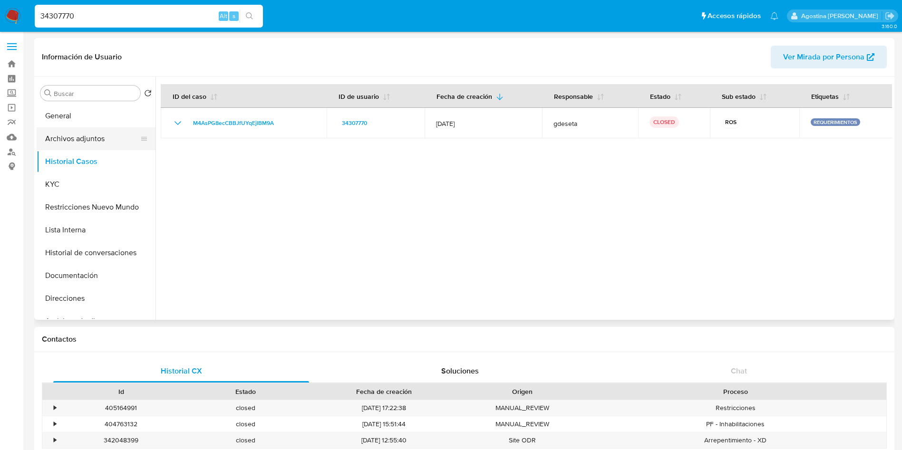
click at [63, 142] on button "Archivos adjuntos" at bounding box center [92, 138] width 111 height 23
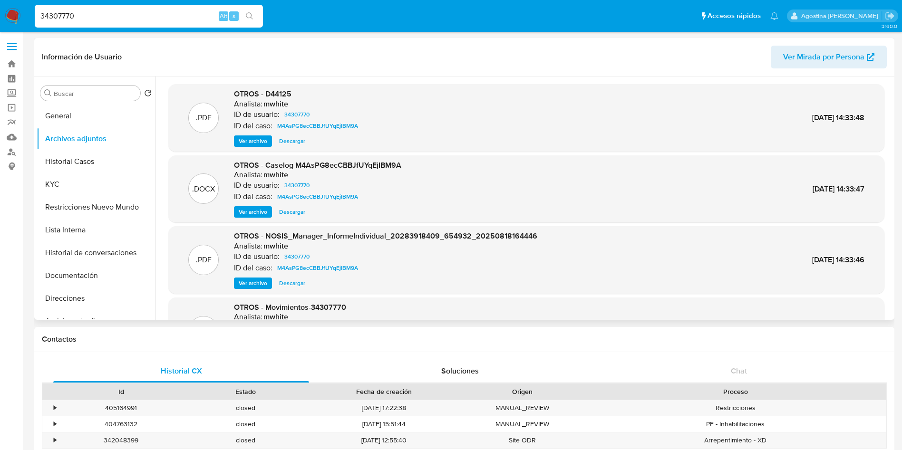
click at [255, 213] on span "Ver archivo" at bounding box center [253, 212] width 29 height 10
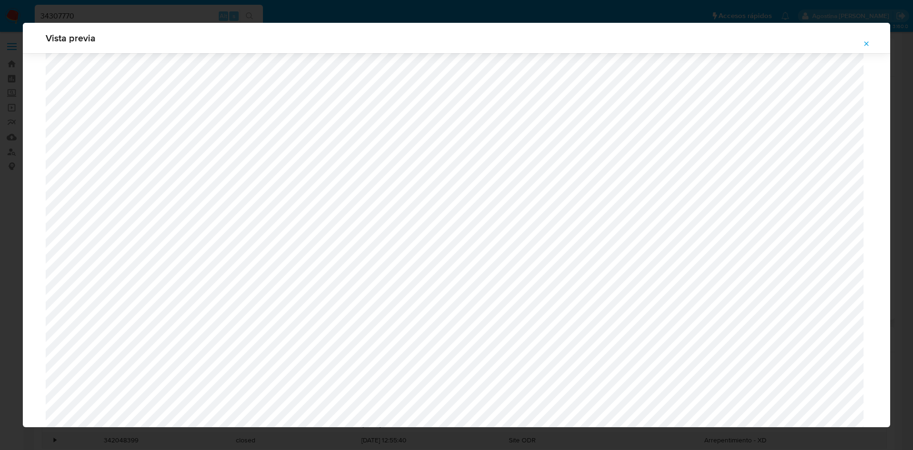
scroll to position [694, 0]
click at [865, 47] on span "Attachment preview" at bounding box center [867, 43] width 8 height 13
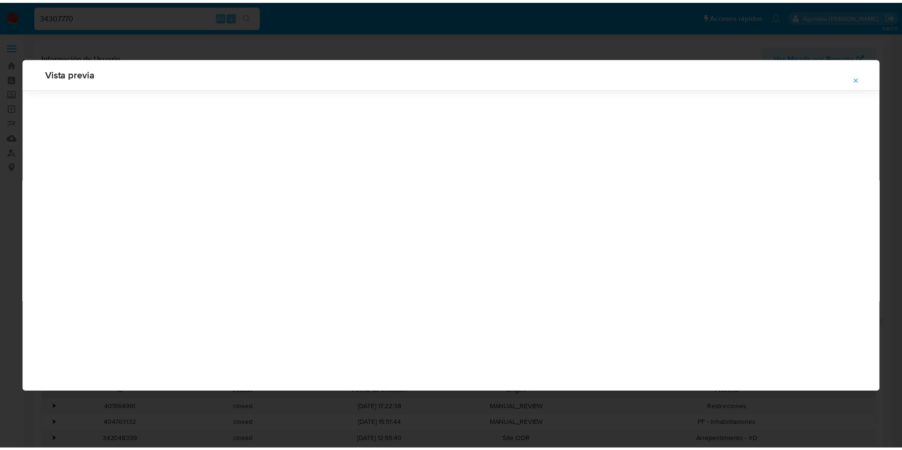
scroll to position [0, 0]
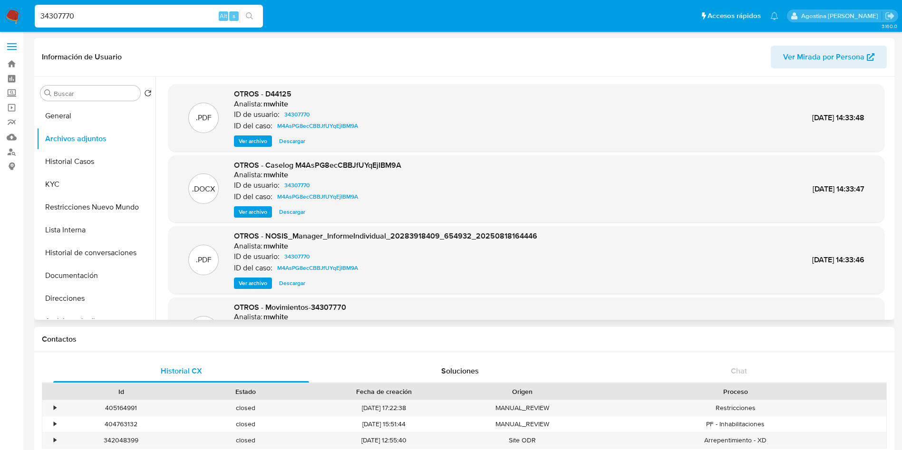
click at [265, 140] on span "Ver archivo" at bounding box center [253, 142] width 29 height 10
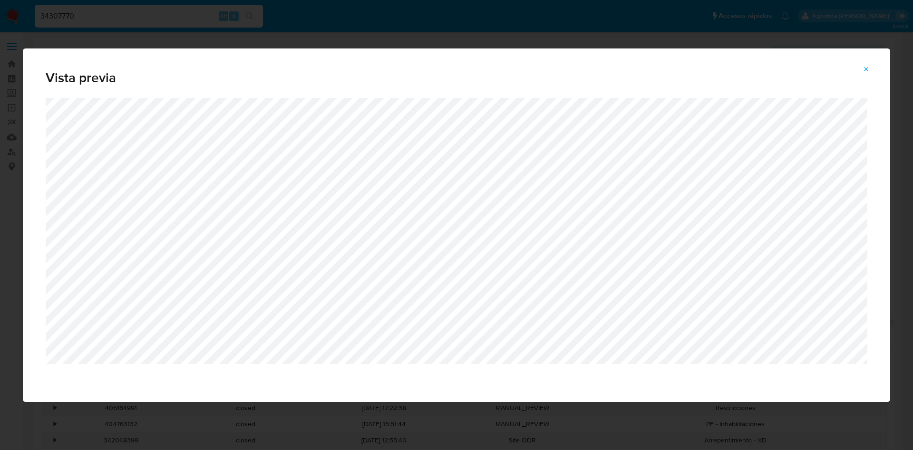
drag, startPoint x: 877, startPoint y: 68, endPoint x: 858, endPoint y: 71, distance: 19.3
click at [876, 68] on button "Attachment preview" at bounding box center [866, 69] width 21 height 15
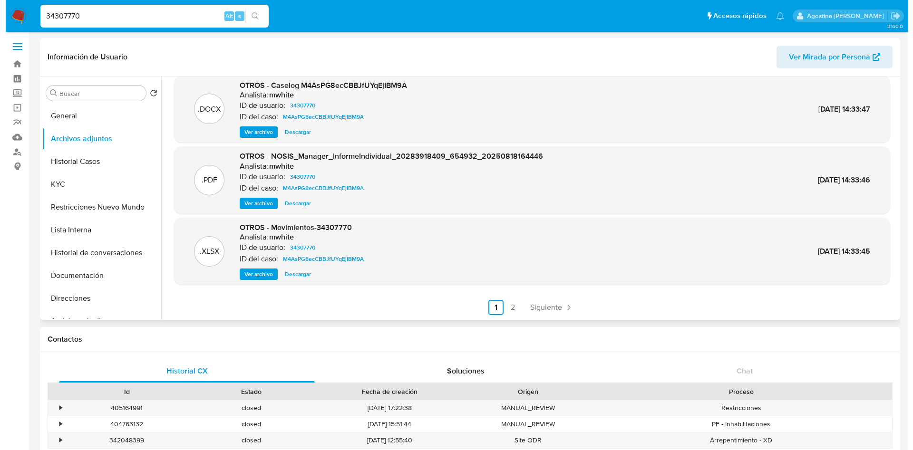
scroll to position [9, 0]
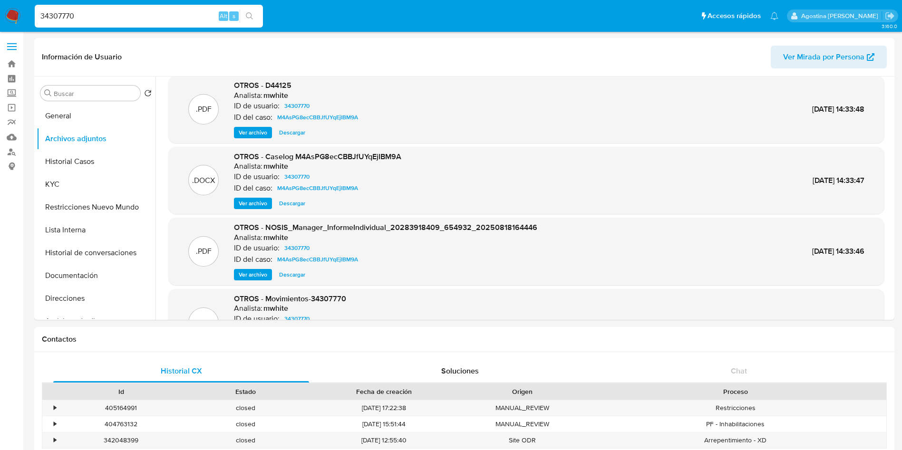
click at [251, 203] on span "Ver archivo" at bounding box center [253, 204] width 29 height 10
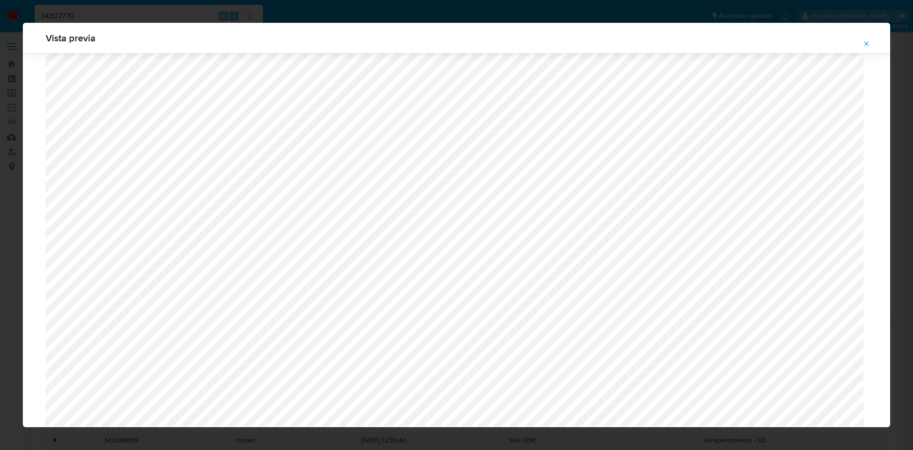
scroll to position [553, 0]
click at [866, 48] on span "Attachment preview" at bounding box center [867, 43] width 8 height 13
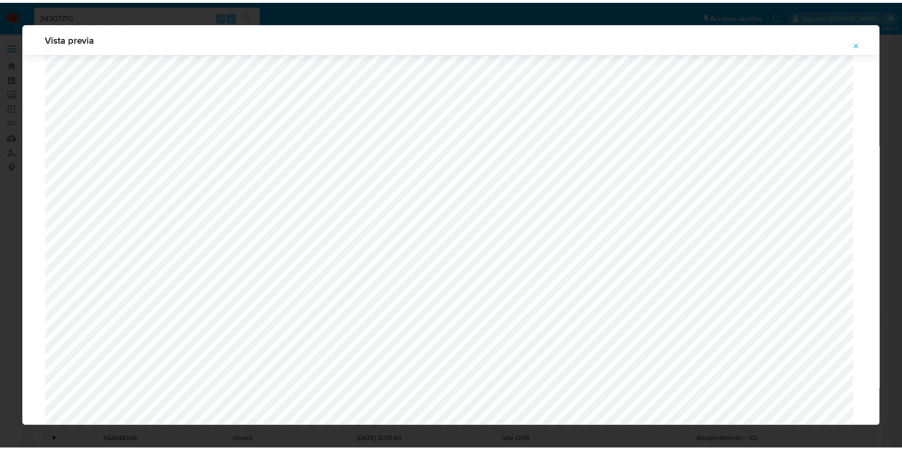
scroll to position [0, 0]
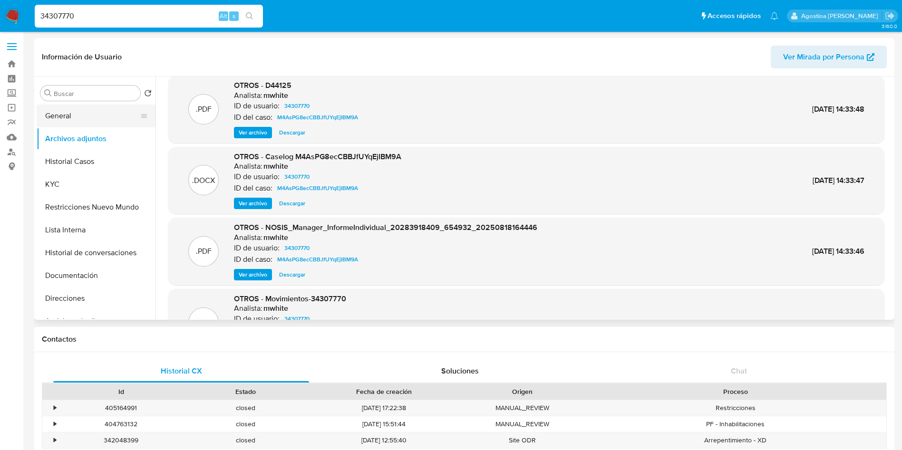
click at [108, 121] on button "General" at bounding box center [92, 116] width 111 height 23
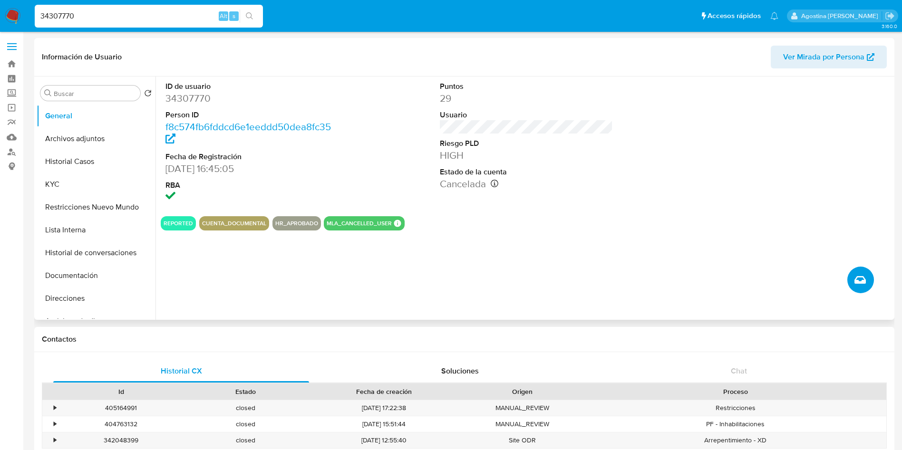
click at [858, 279] on icon "Crear caso manual" at bounding box center [860, 280] width 11 height 8
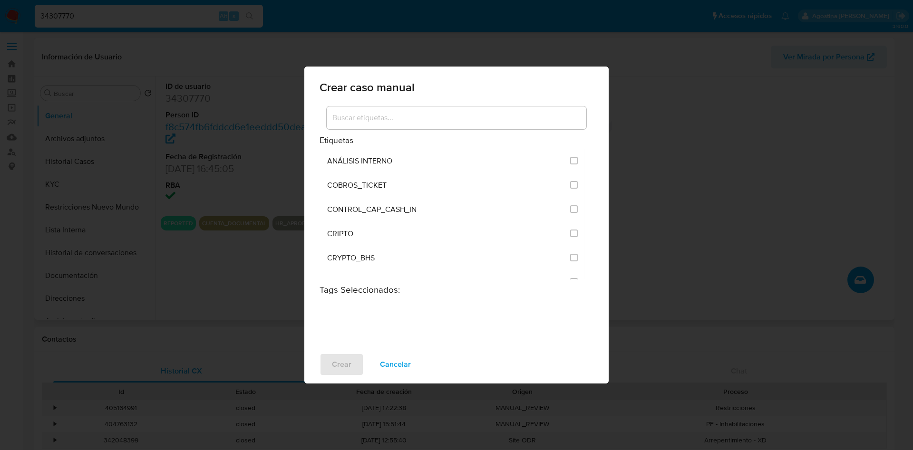
click at [476, 108] on div at bounding box center [457, 118] width 260 height 23
click at [476, 112] on input at bounding box center [457, 118] width 260 height 12
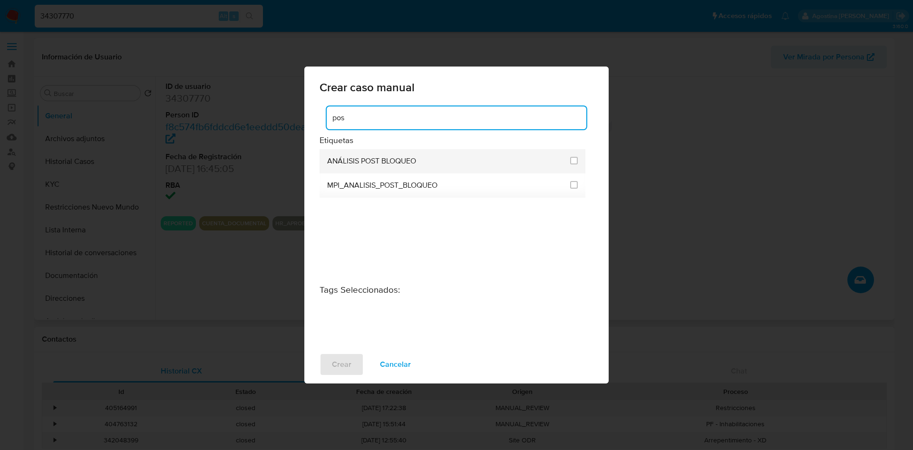
type input "pos"
click at [578, 155] on li "ANÁLISIS POST BLOQUEO" at bounding box center [453, 161] width 266 height 24
click at [574, 157] on input "3249" at bounding box center [574, 161] width 8 height 8
checkbox input "true"
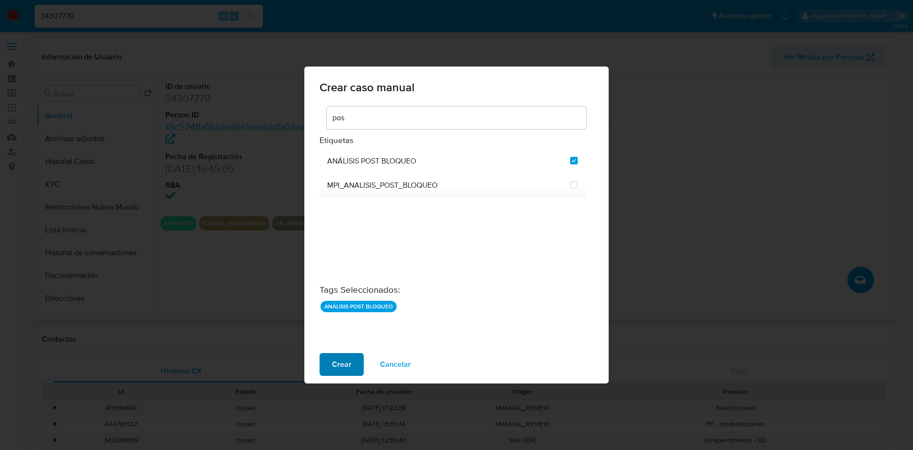
click at [346, 360] on span "Crear" at bounding box center [342, 364] width 20 height 21
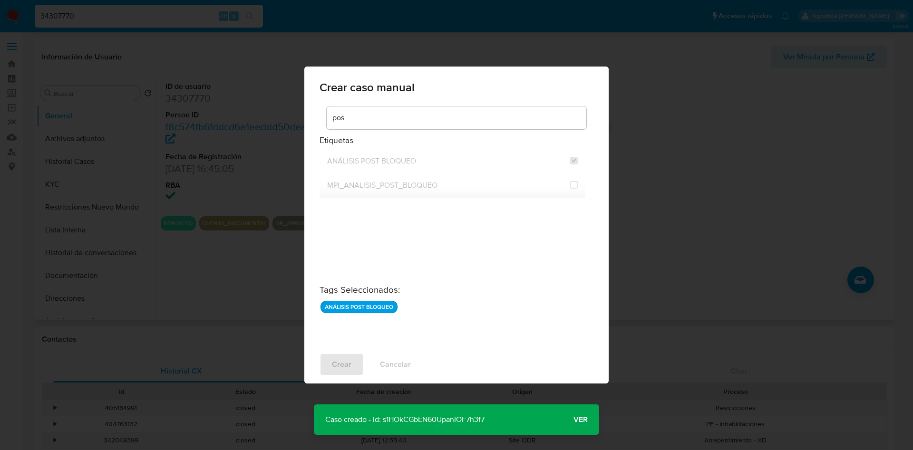
click at [579, 420] on span "Ver" at bounding box center [581, 420] width 14 height 0
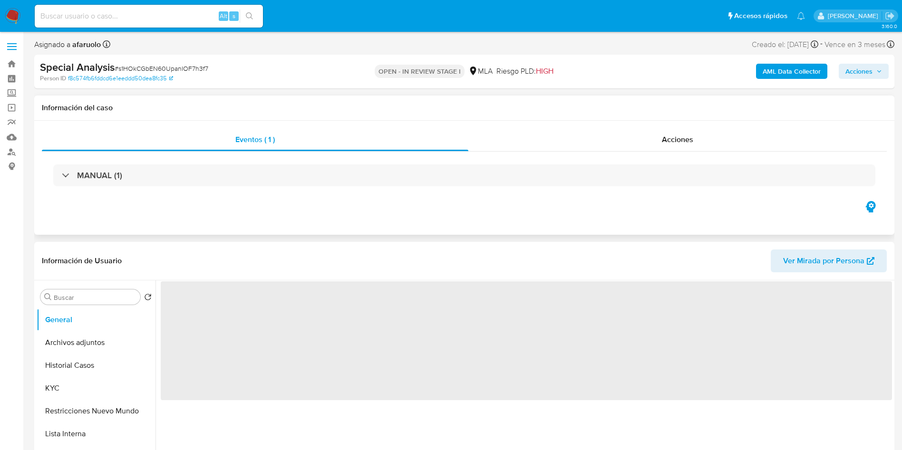
select select "10"
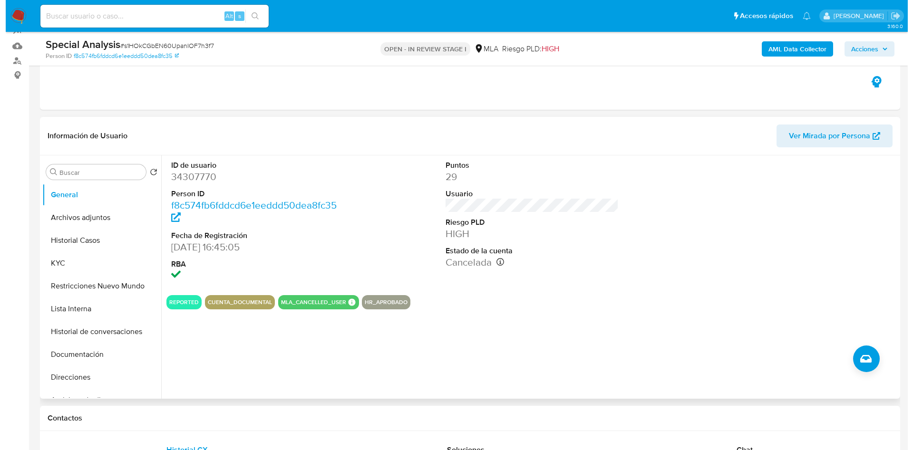
scroll to position [143, 0]
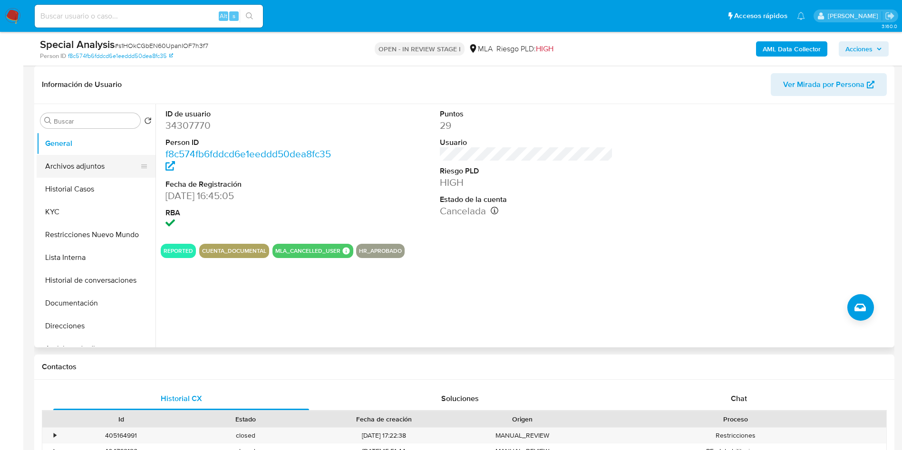
click at [70, 175] on button "Archivos adjuntos" at bounding box center [92, 166] width 111 height 23
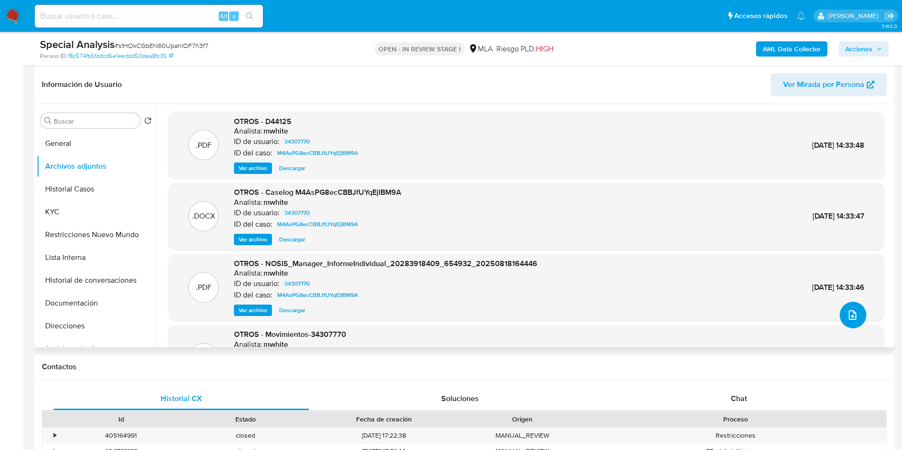
click at [857, 310] on button "upload-file" at bounding box center [853, 315] width 27 height 27
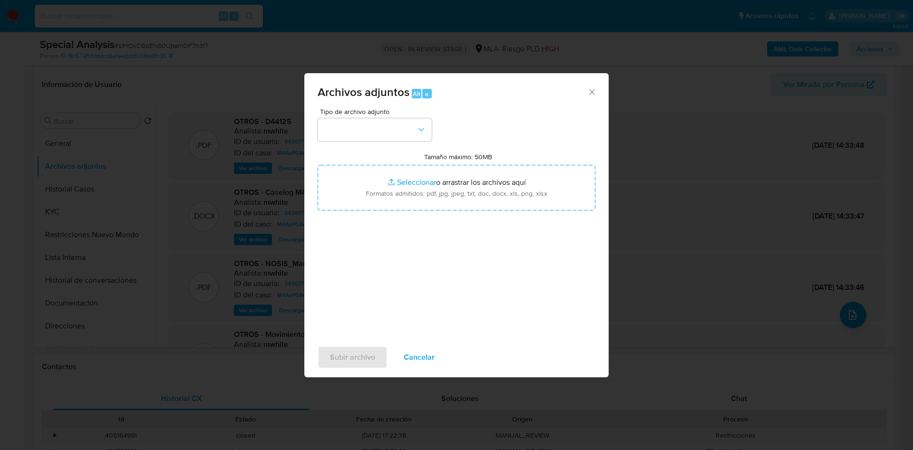
click at [411, 116] on div "Tipo de archivo adjunto" at bounding box center [375, 124] width 114 height 33
click at [406, 120] on button "button" at bounding box center [375, 129] width 114 height 23
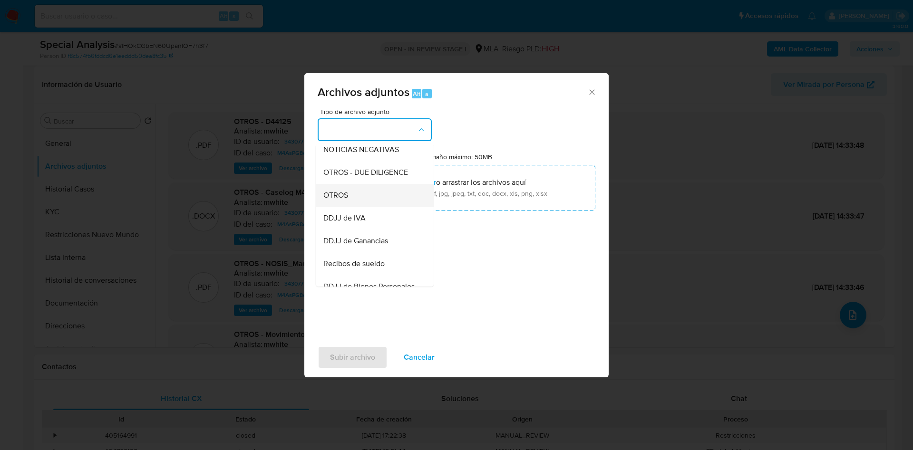
click at [366, 207] on div "OTROS" at bounding box center [371, 195] width 97 height 23
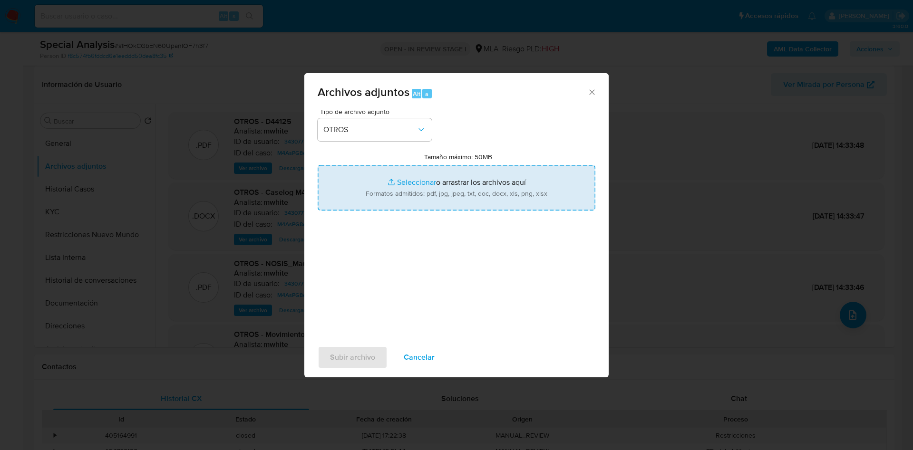
click at [407, 193] on input "Tamaño máximo: 50MB Seleccionar archivos" at bounding box center [457, 188] width 278 height 46
type input "C:\fakepath\28391840_7_20251.pdf"
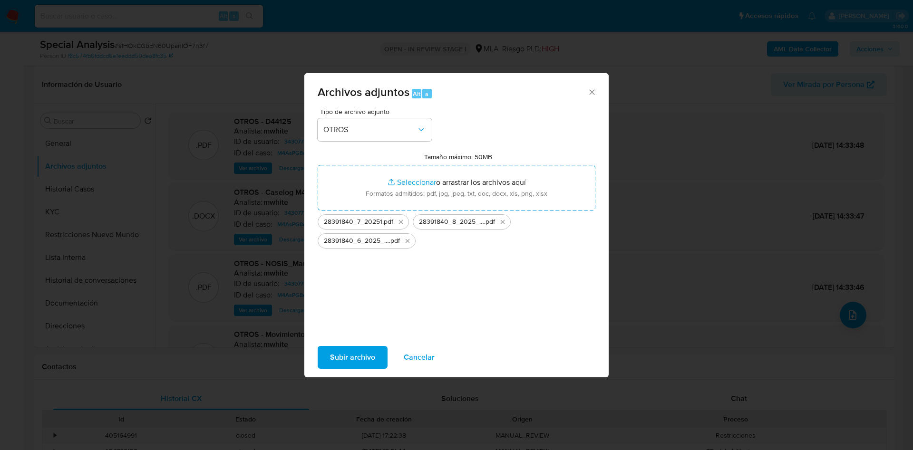
click at [349, 354] on span "Subir archivo" at bounding box center [352, 357] width 45 height 21
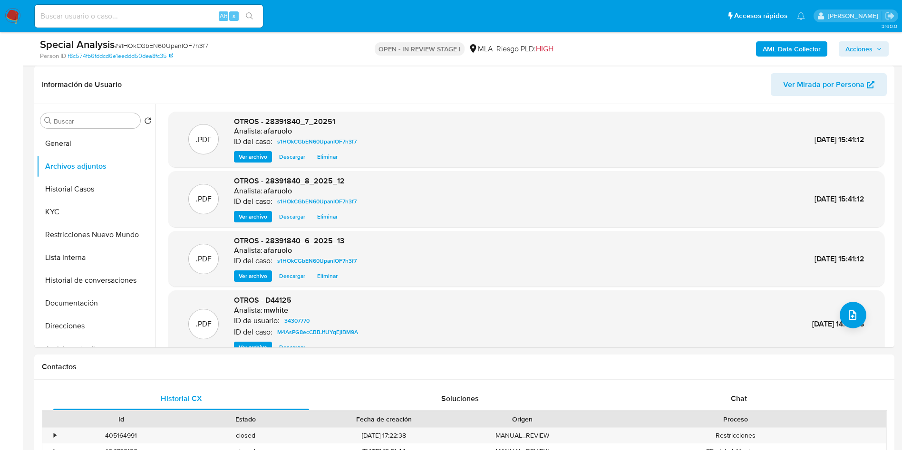
click at [881, 52] on span "Acciones" at bounding box center [864, 48] width 37 height 13
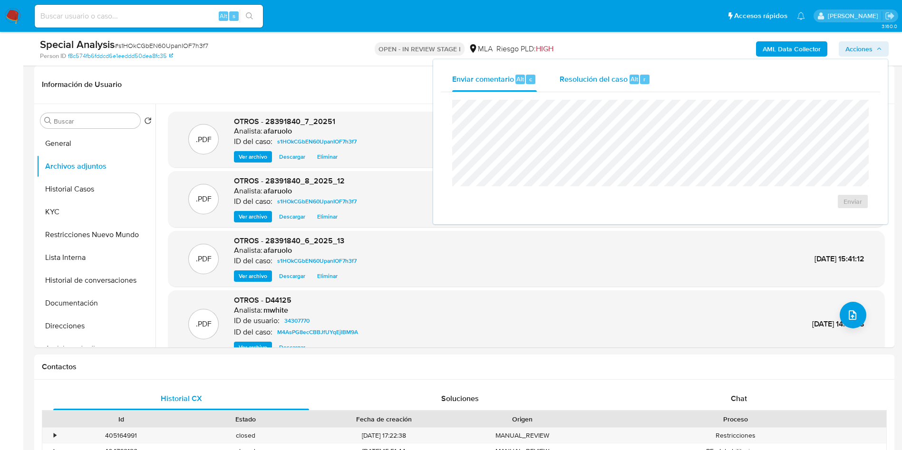
click at [623, 79] on span "Resolución del caso" at bounding box center [594, 78] width 68 height 11
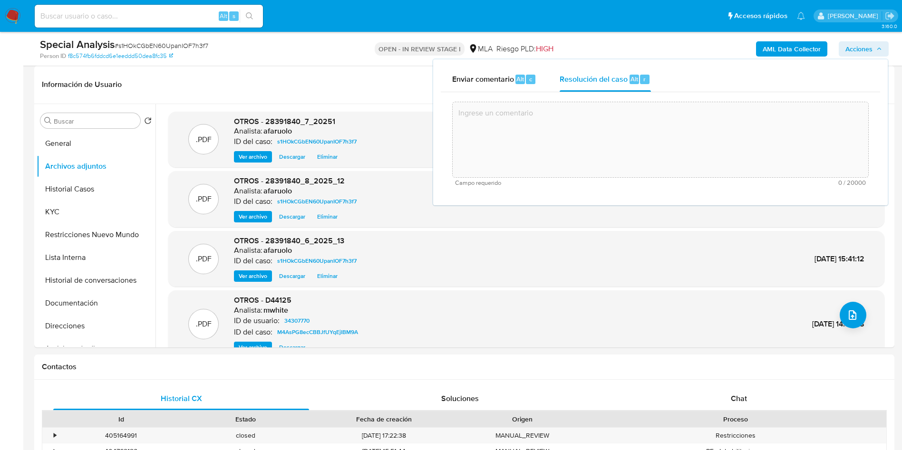
click at [577, 127] on textarea at bounding box center [661, 140] width 416 height 76
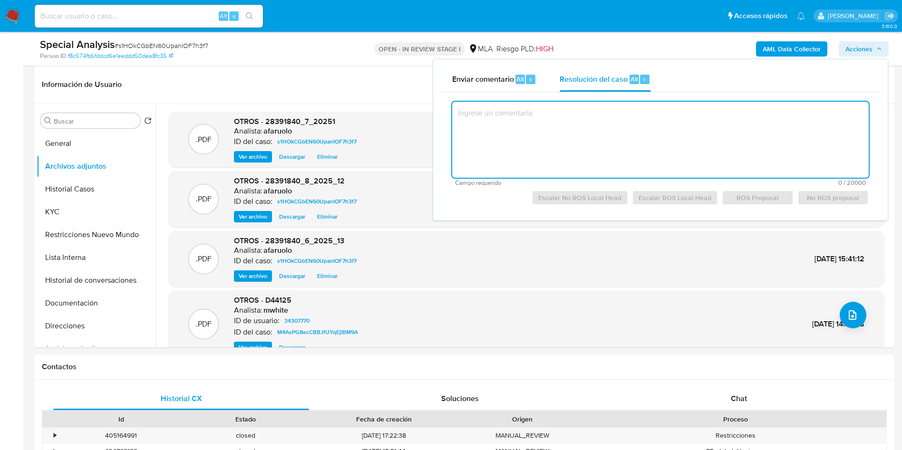
type textarea "C"
click at [89, 176] on button "Archivos adjuntos" at bounding box center [92, 166] width 111 height 23
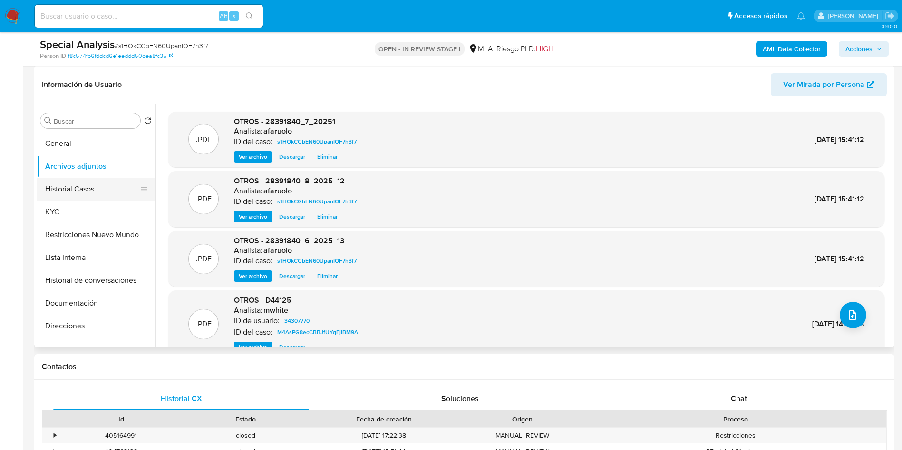
click at [103, 186] on button "Historial Casos" at bounding box center [92, 189] width 111 height 23
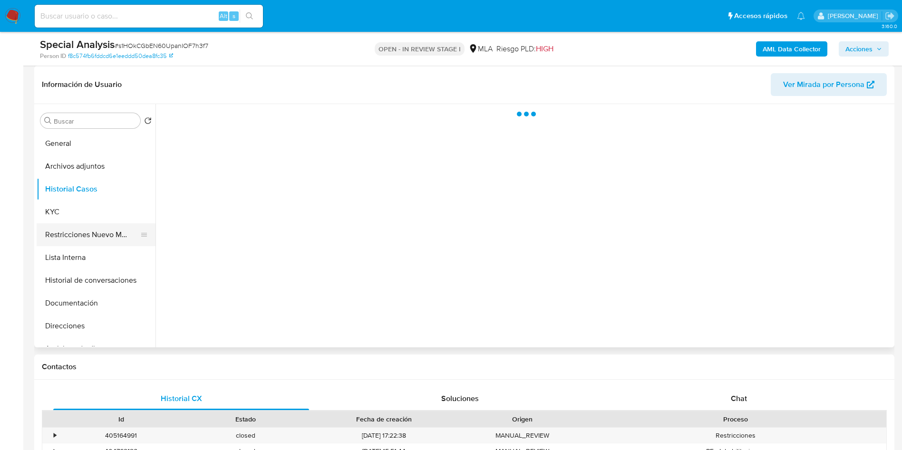
click at [101, 230] on button "Restricciones Nuevo Mundo" at bounding box center [92, 235] width 111 height 23
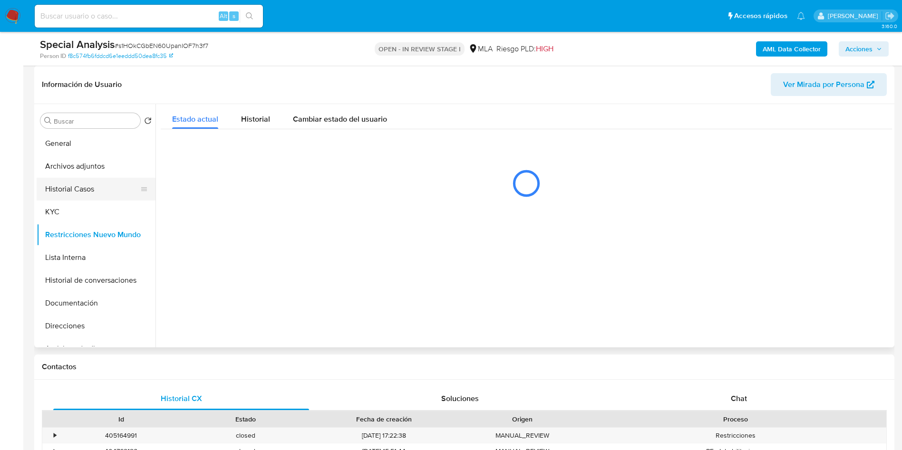
click at [90, 185] on button "Historial Casos" at bounding box center [92, 189] width 111 height 23
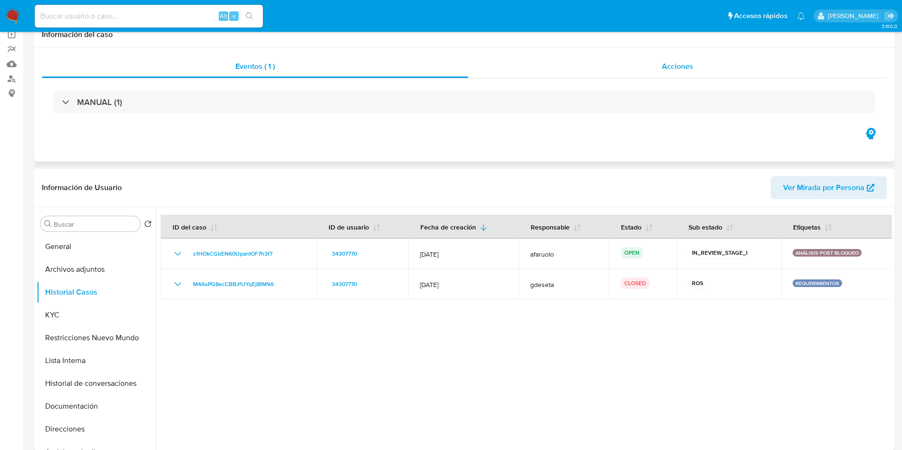
scroll to position [0, 0]
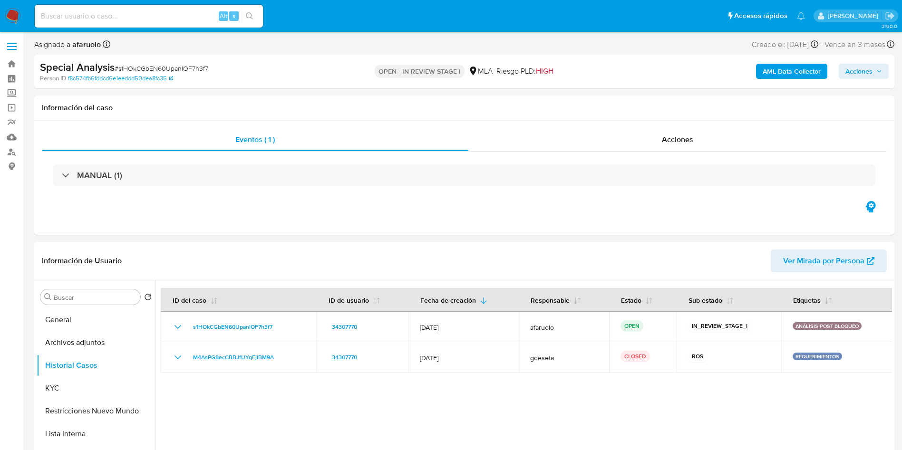
click at [857, 71] on span "Acciones" at bounding box center [859, 71] width 27 height 15
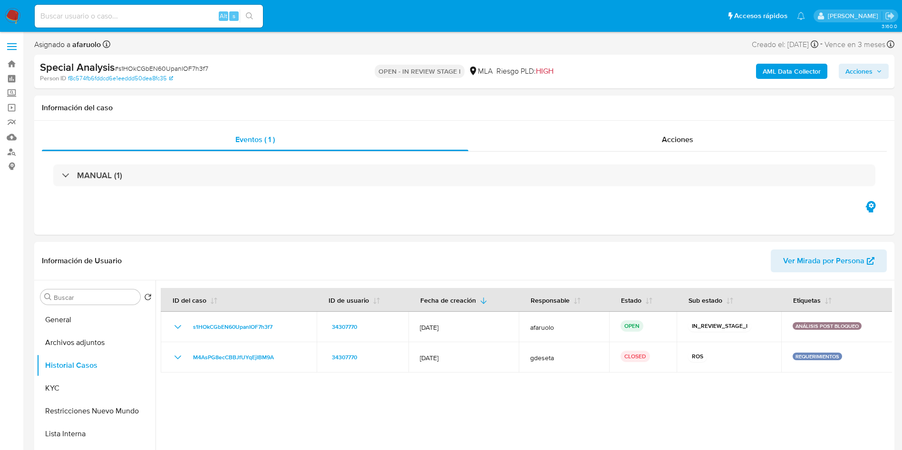
click at [112, 407] on button "Restricciones Nuevo Mundo" at bounding box center [92, 411] width 111 height 23
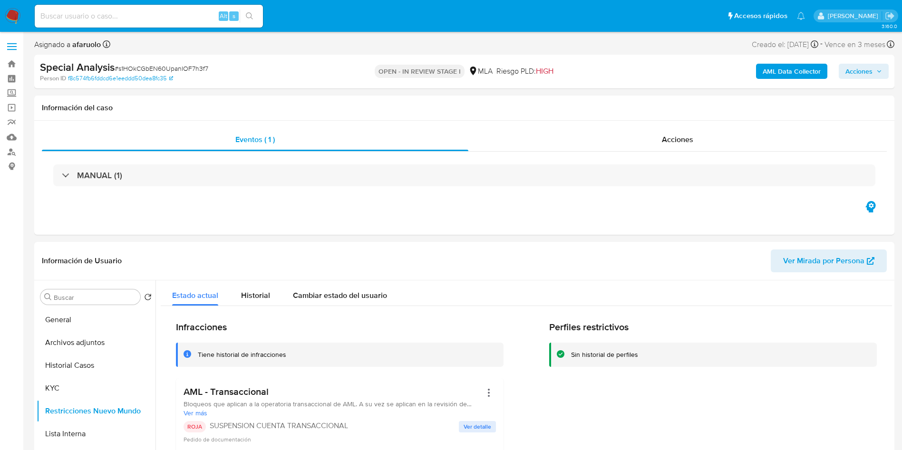
click at [868, 74] on span "Acciones" at bounding box center [859, 71] width 27 height 15
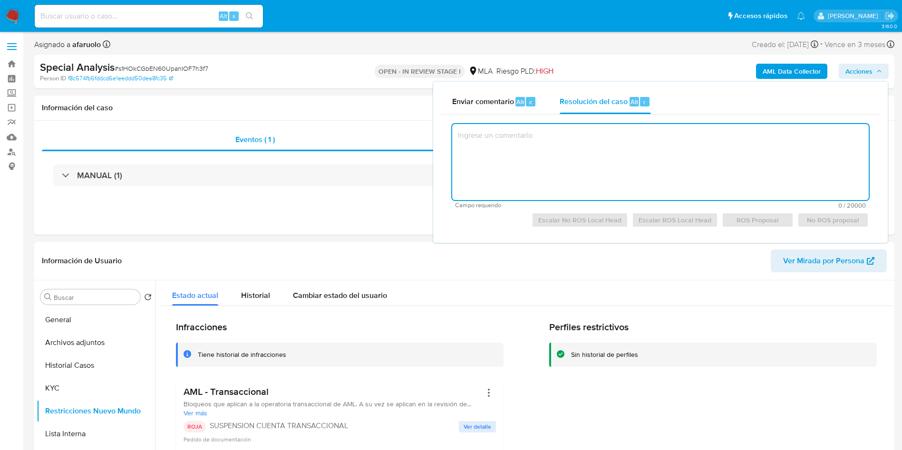
click at [599, 152] on textarea at bounding box center [660, 162] width 417 height 76
type textarea "a"
click at [831, 126] on textarea "a" at bounding box center [660, 162] width 417 height 76
click at [604, 217] on span "Escalar No ROS Local Head" at bounding box center [579, 220] width 83 height 13
type textarea "Caso creado a fines de adjuntar documentación"
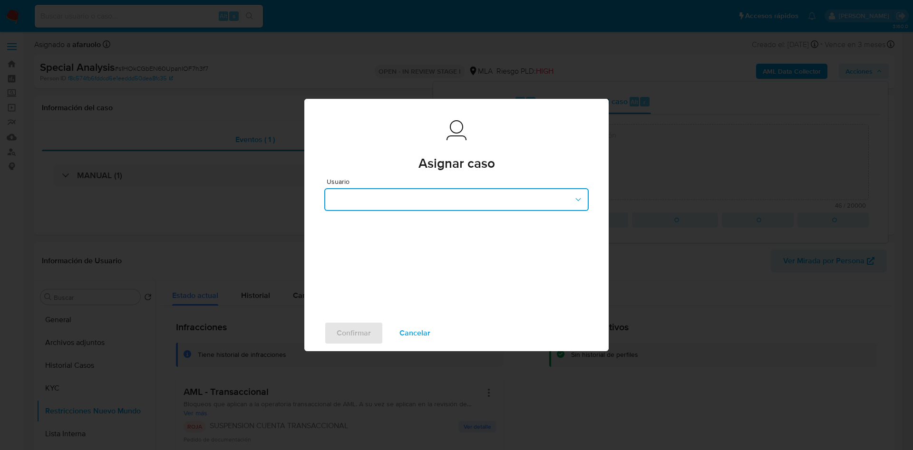
click at [484, 191] on button "button" at bounding box center [456, 199] width 264 height 23
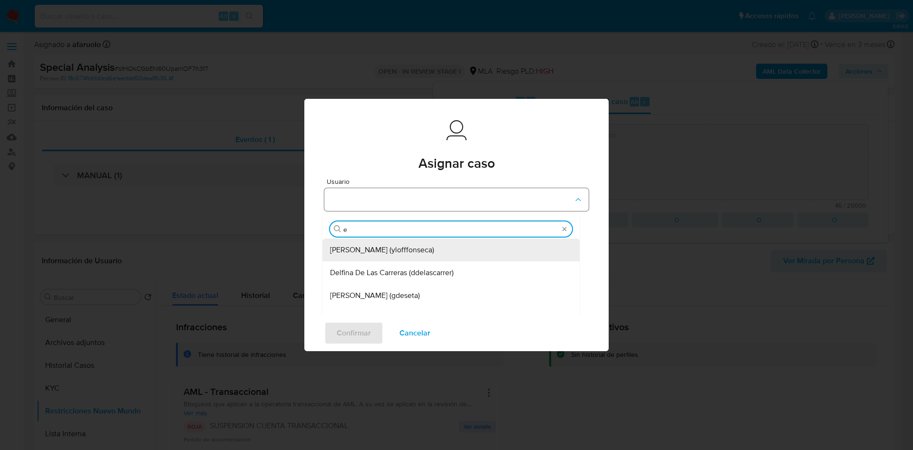
type input "em"
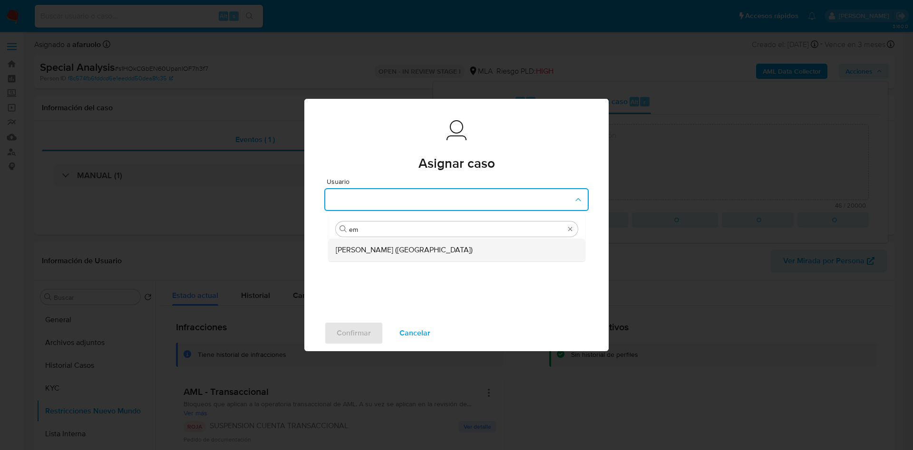
click at [463, 246] on div "Emmanuel Hernan Vitiello (evitiello)" at bounding box center [454, 250] width 236 height 23
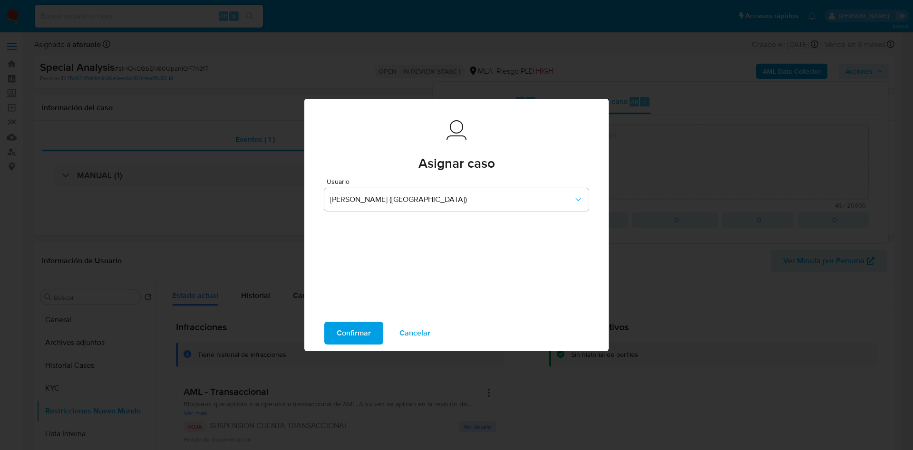
click at [344, 331] on span "Confirmar" at bounding box center [354, 333] width 34 height 21
type textarea "Caso creado a fines de adjuntar documentación"
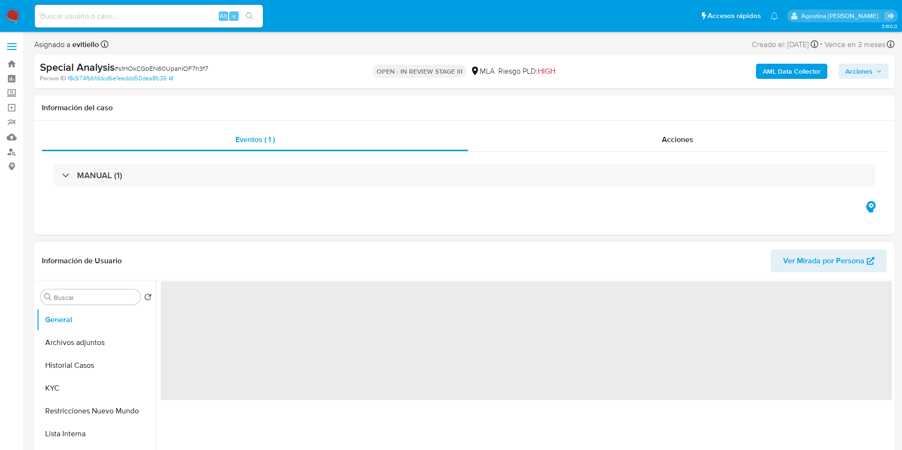
select select "10"
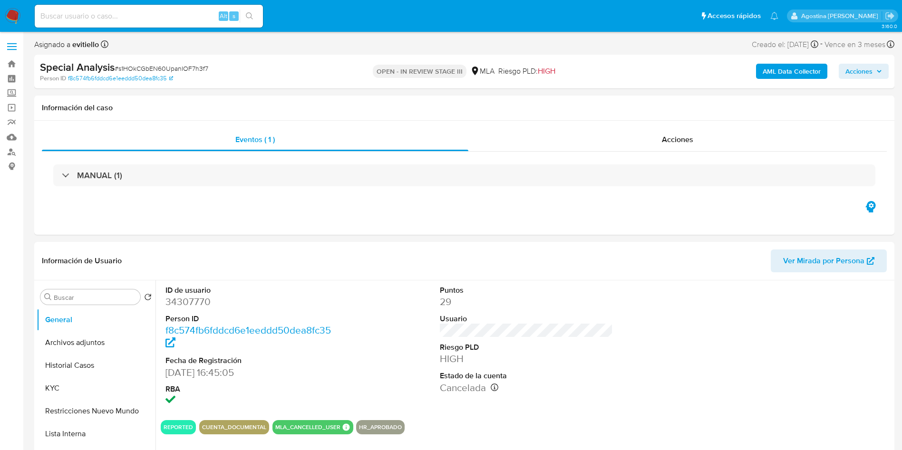
click at [132, 17] on input at bounding box center [149, 16] width 228 height 12
paste input "129766810"
type input "129766810"
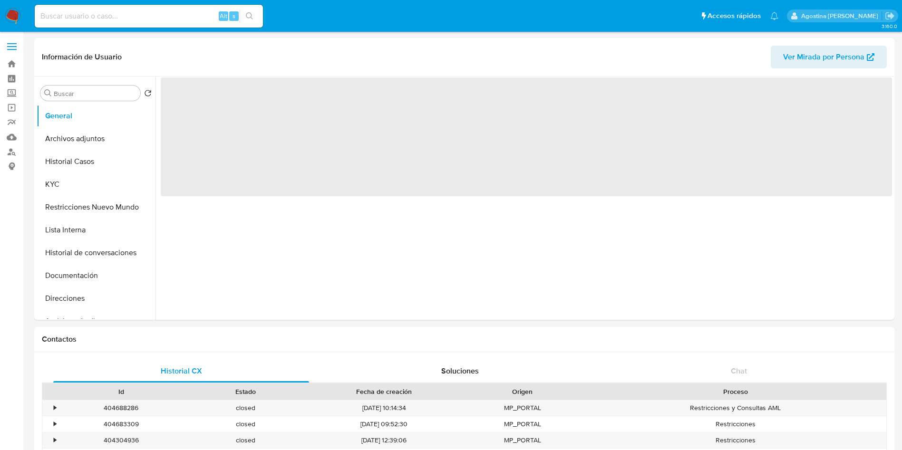
select select "10"
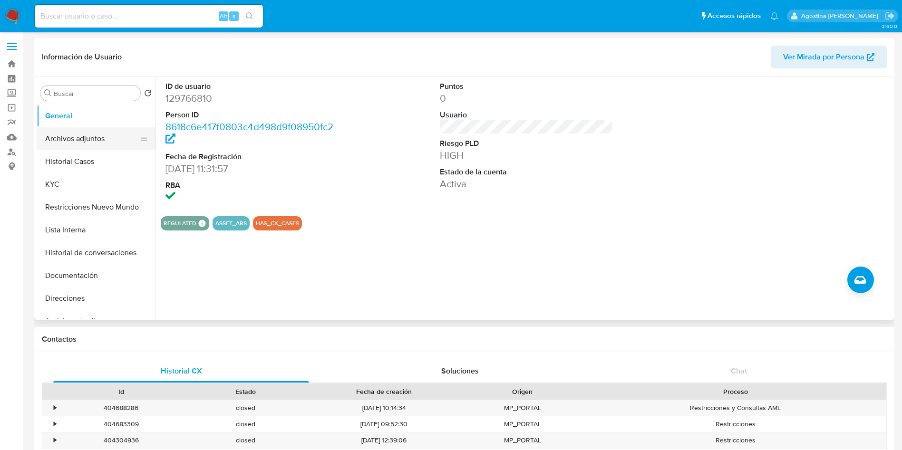
click at [115, 141] on button "Archivos adjuntos" at bounding box center [92, 138] width 111 height 23
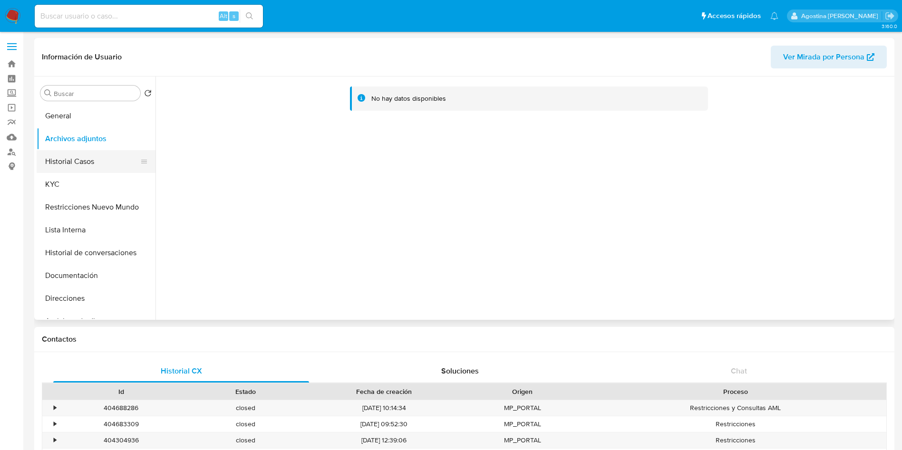
click at [100, 160] on button "Historial Casos" at bounding box center [92, 161] width 111 height 23
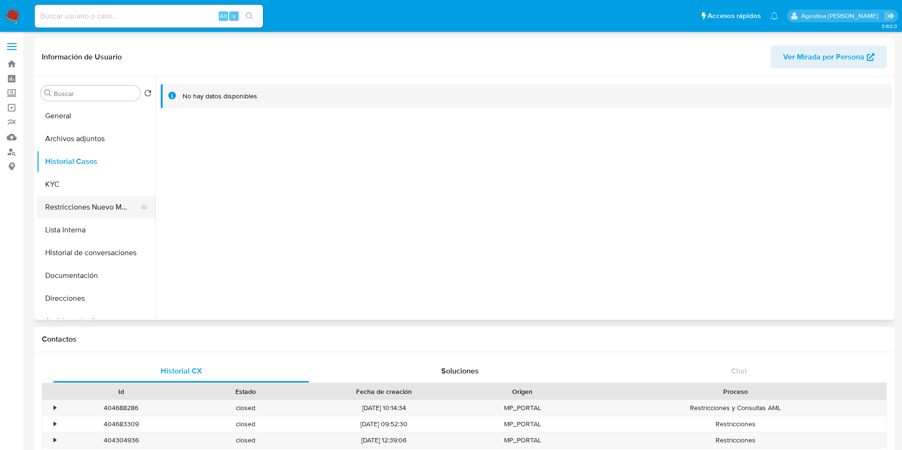
click at [84, 205] on button "Restricciones Nuevo Mundo" at bounding box center [92, 207] width 111 height 23
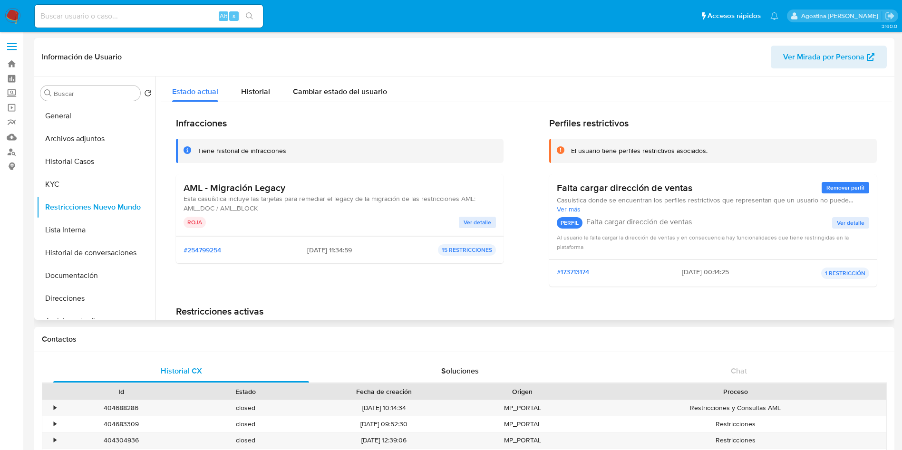
click at [481, 218] on span "Ver detalle" at bounding box center [478, 223] width 28 height 10
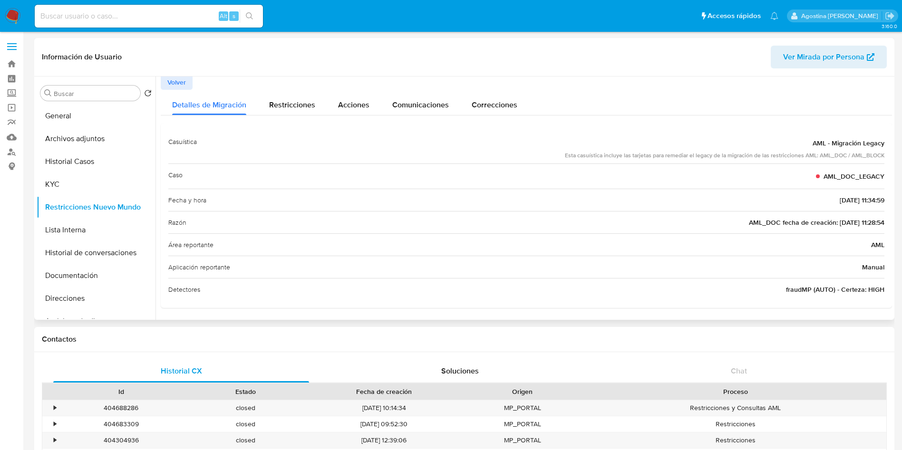
scroll to position [2, 0]
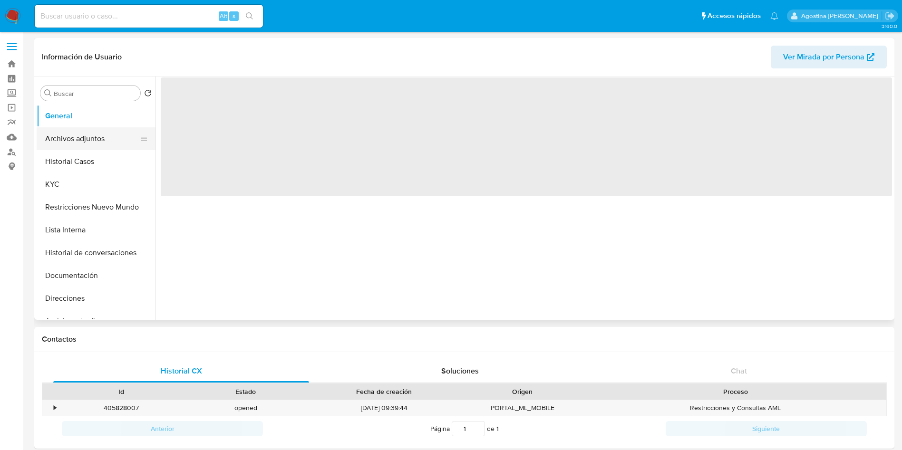
select select "10"
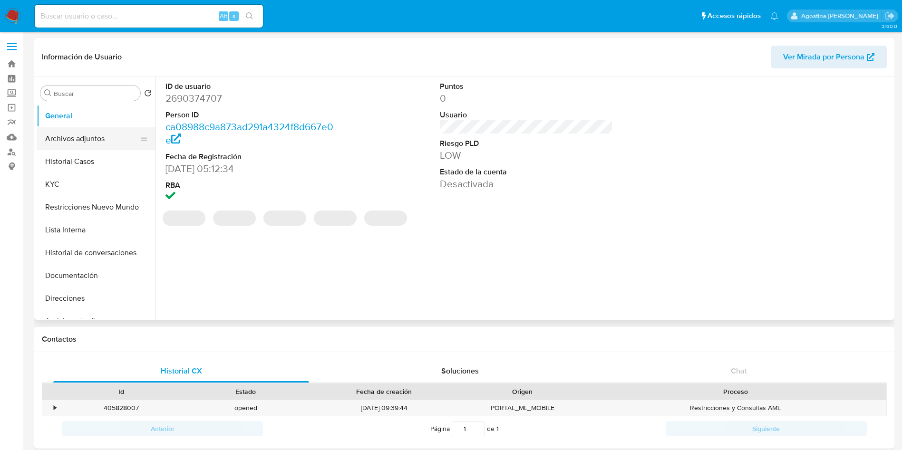
click at [69, 138] on button "Archivos adjuntos" at bounding box center [92, 138] width 111 height 23
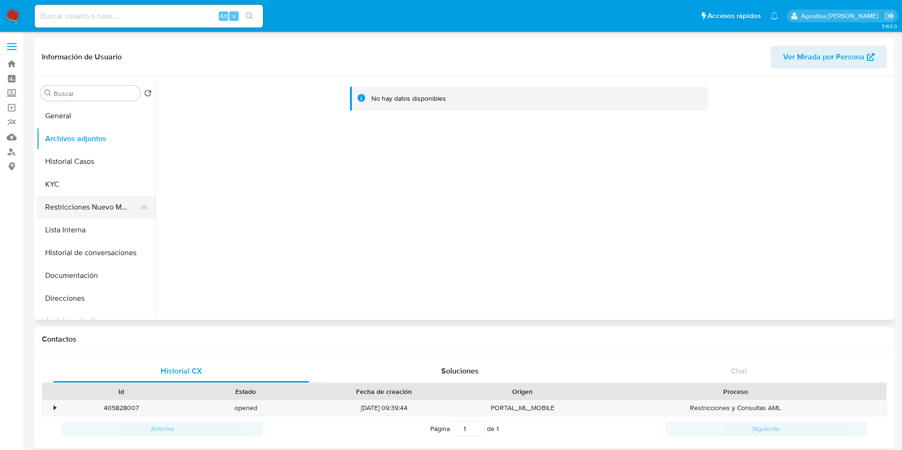
click at [121, 203] on button "Restricciones Nuevo Mundo" at bounding box center [92, 207] width 111 height 23
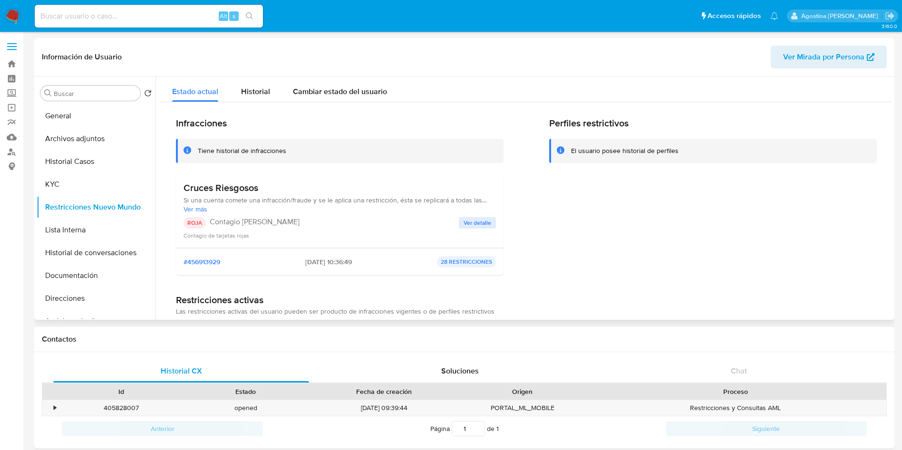
click at [473, 224] on span "Ver detalle" at bounding box center [478, 223] width 28 height 10
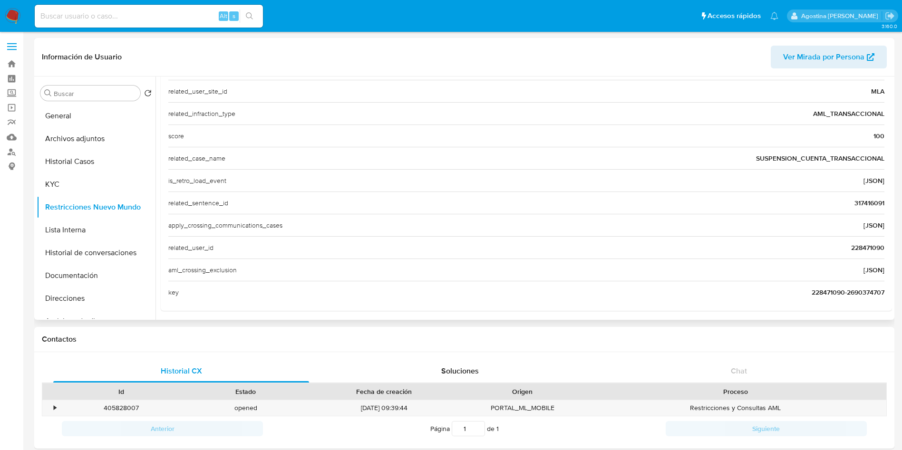
scroll to position [368, 0]
click at [860, 240] on span "228471090" at bounding box center [867, 245] width 33 height 10
click at [861, 240] on span "228471090" at bounding box center [867, 245] width 33 height 10
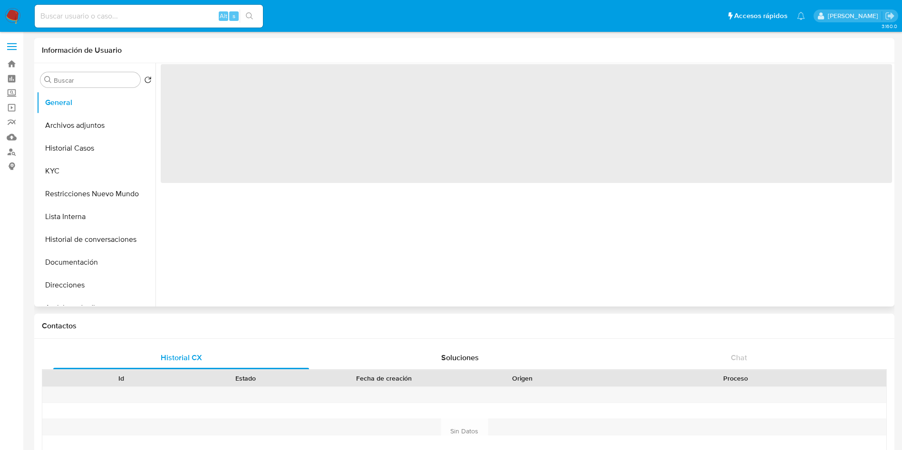
select select "10"
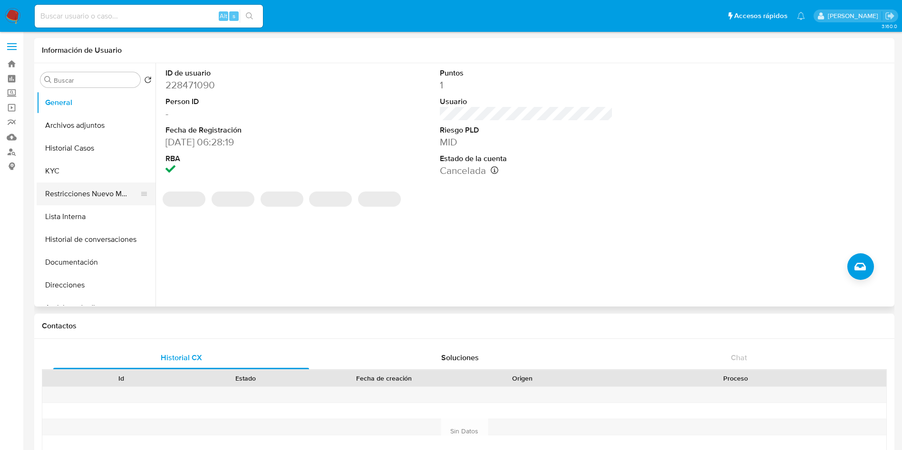
click at [95, 191] on button "Restricciones Nuevo Mundo" at bounding box center [92, 194] width 111 height 23
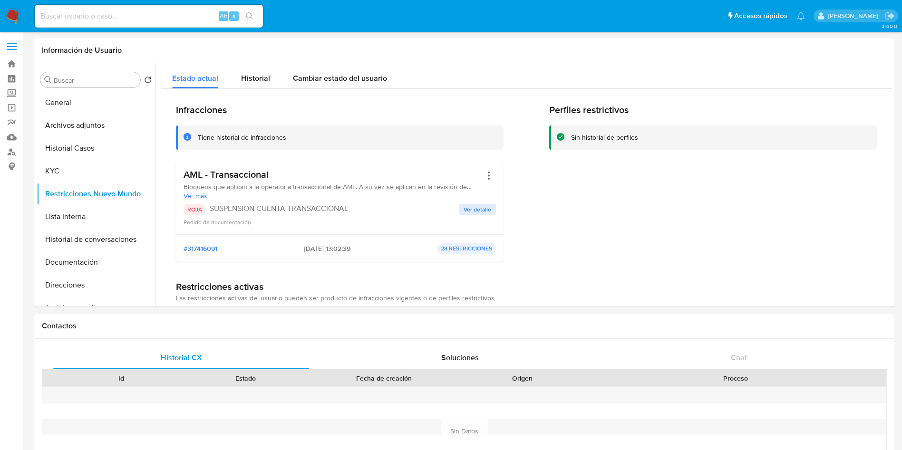
click at [476, 208] on span "Ver detalle" at bounding box center [478, 210] width 28 height 10
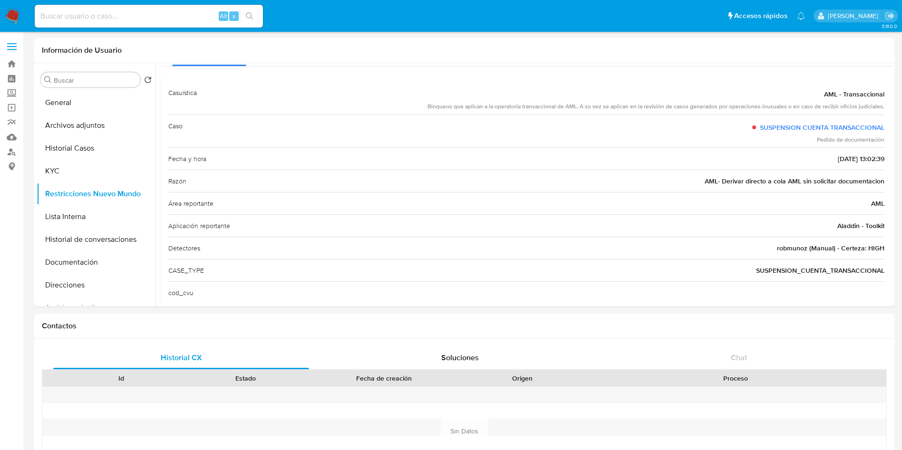
scroll to position [55, 0]
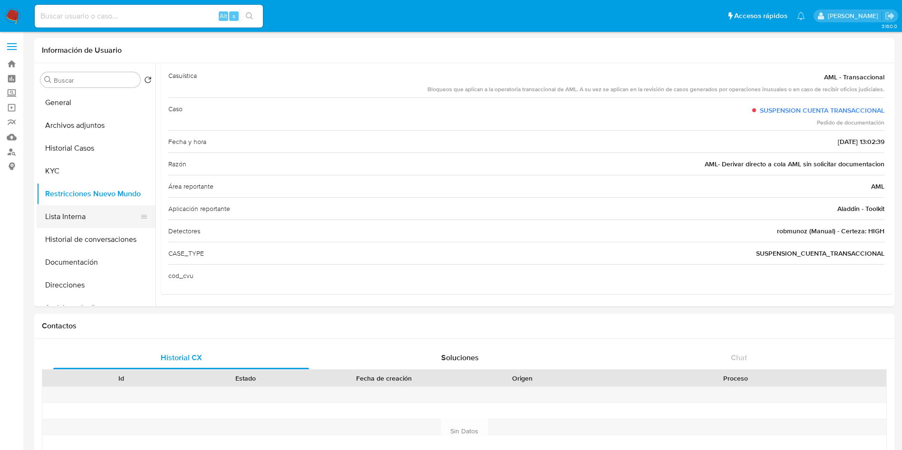
click at [105, 220] on button "Lista Interna" at bounding box center [92, 216] width 111 height 23
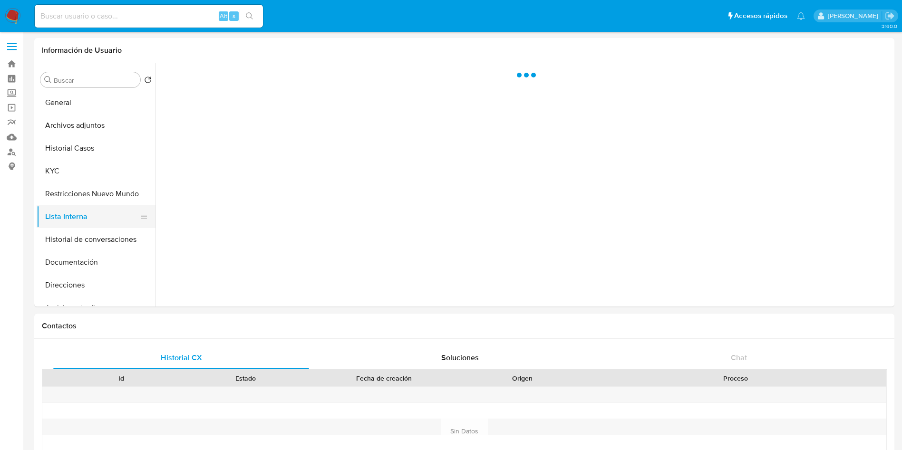
scroll to position [0, 0]
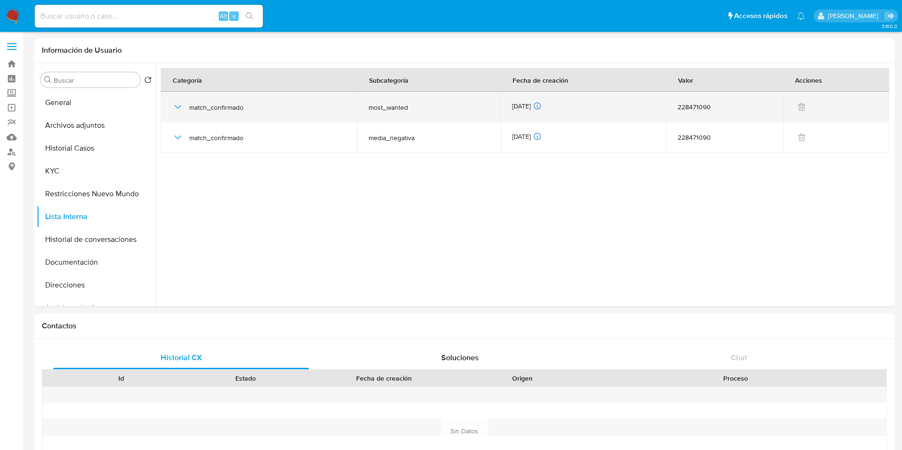
click at [176, 108] on icon "button" at bounding box center [177, 106] width 11 height 11
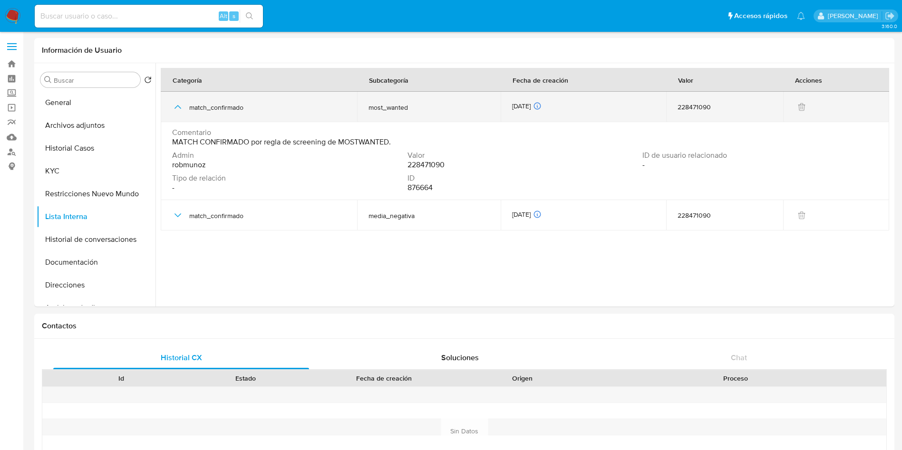
click at [176, 108] on icon "button" at bounding box center [177, 106] width 11 height 11
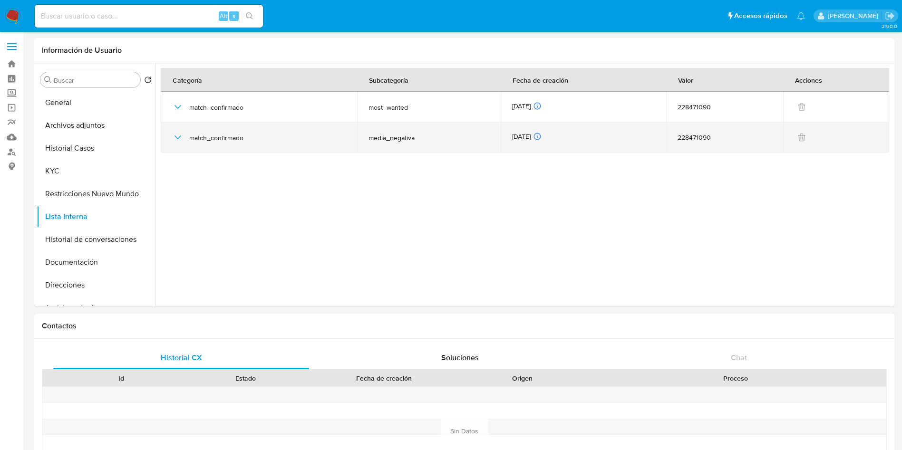
click at [179, 144] on div "match_confirmado" at bounding box center [259, 137] width 174 height 30
click at [179, 141] on icon "button" at bounding box center [177, 137] width 11 height 11
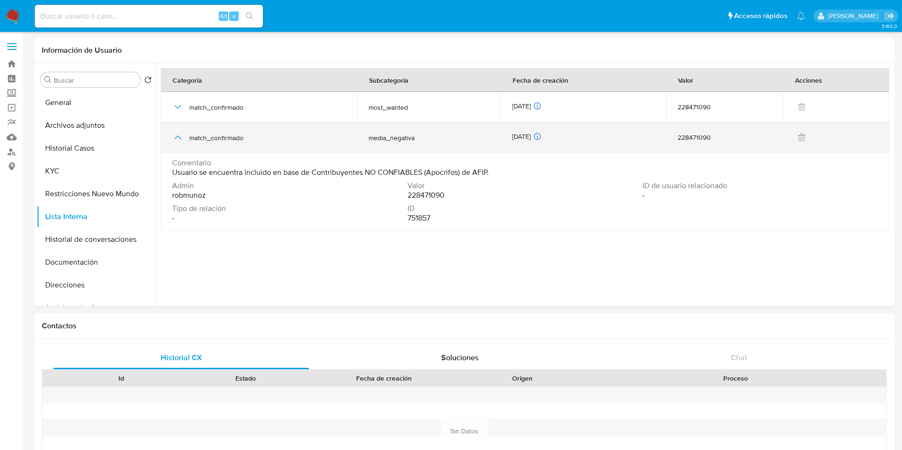
click at [179, 140] on icon "button" at bounding box center [177, 137] width 11 height 11
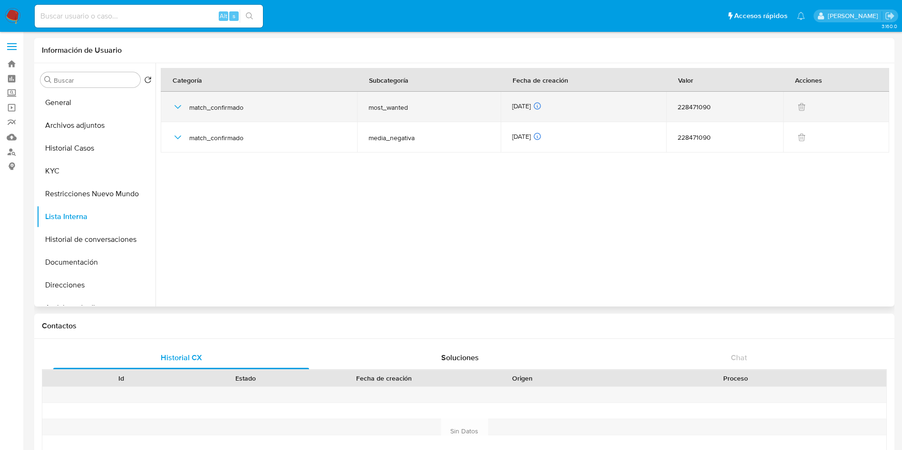
click at [176, 107] on icon "button" at bounding box center [178, 107] width 7 height 4
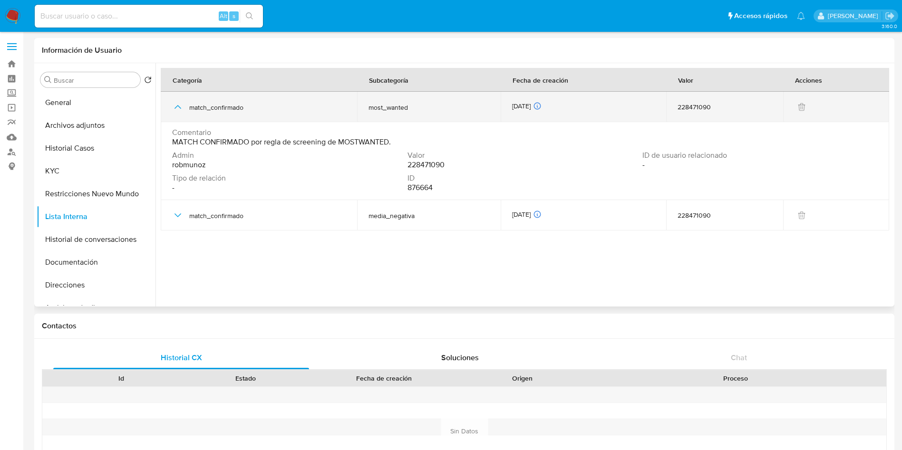
click at [175, 108] on icon "button" at bounding box center [177, 106] width 11 height 11
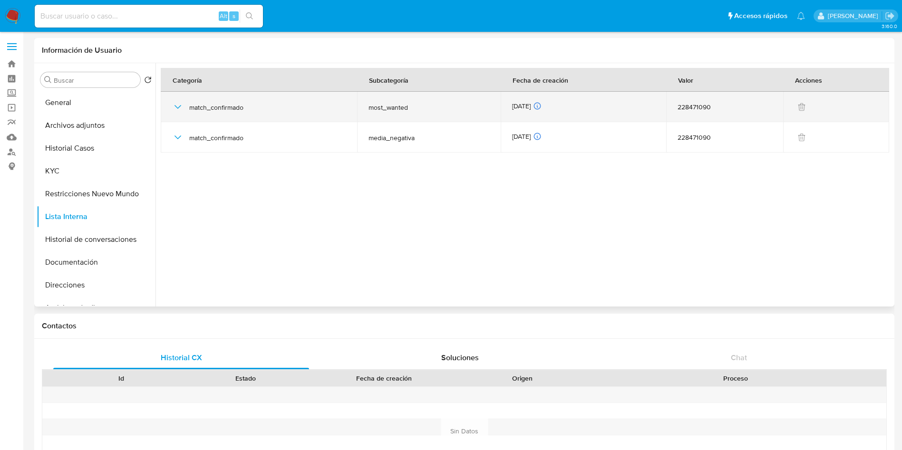
click at [175, 107] on icon "button" at bounding box center [177, 106] width 11 height 11
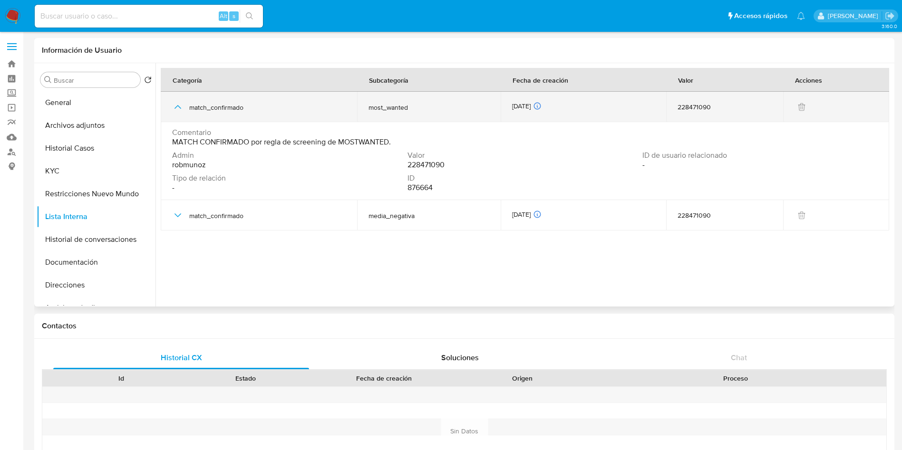
click at [175, 107] on icon "button" at bounding box center [177, 106] width 11 height 11
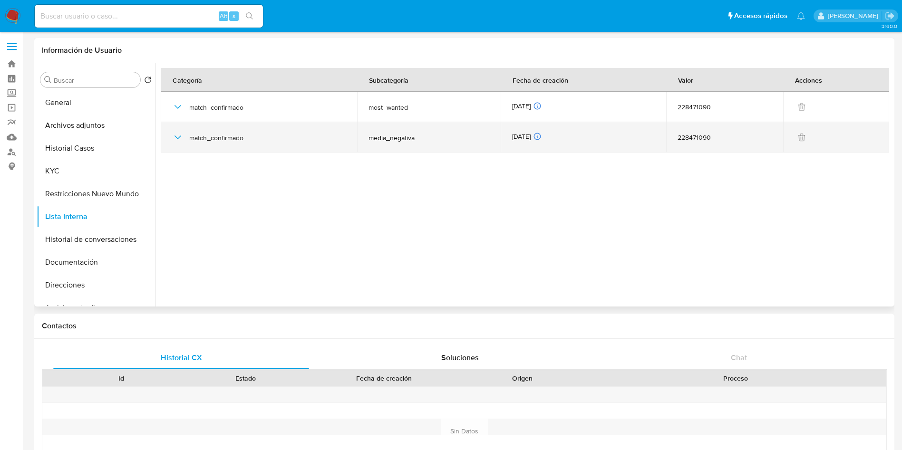
click at [178, 133] on icon "button" at bounding box center [177, 137] width 11 height 11
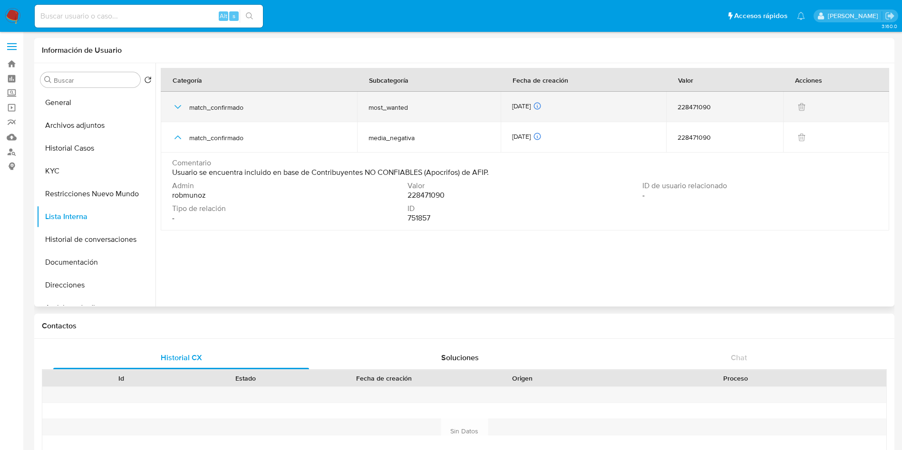
click at [240, 108] on span "match_confirmado" at bounding box center [267, 107] width 156 height 9
click at [176, 104] on icon "button" at bounding box center [177, 106] width 11 height 11
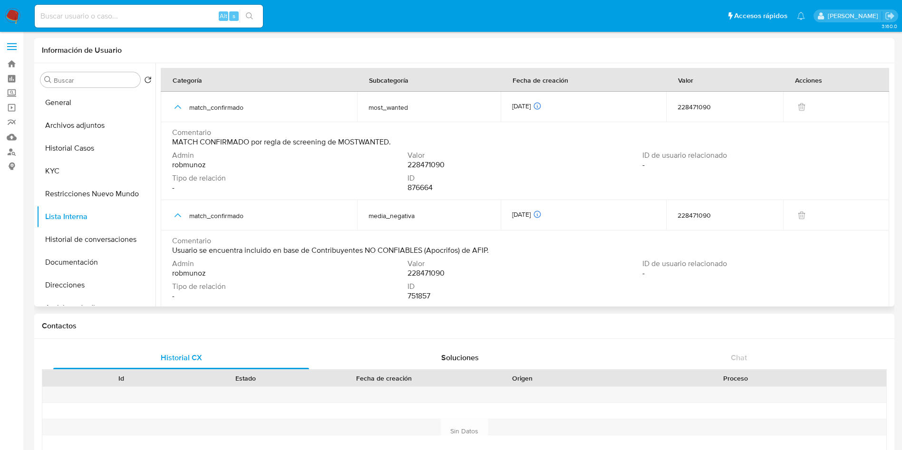
drag, startPoint x: 170, startPoint y: 141, endPoint x: 397, endPoint y: 143, distance: 226.9
click at [397, 143] on td "Comentario MATCH CONFIRMADO por regla de screening de MOSTWANTED. Admin robmuno…" at bounding box center [525, 161] width 729 height 78
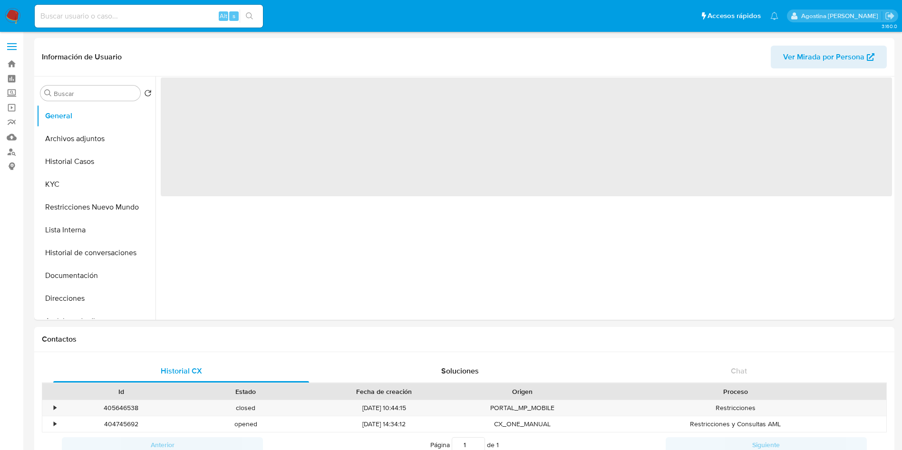
select select "10"
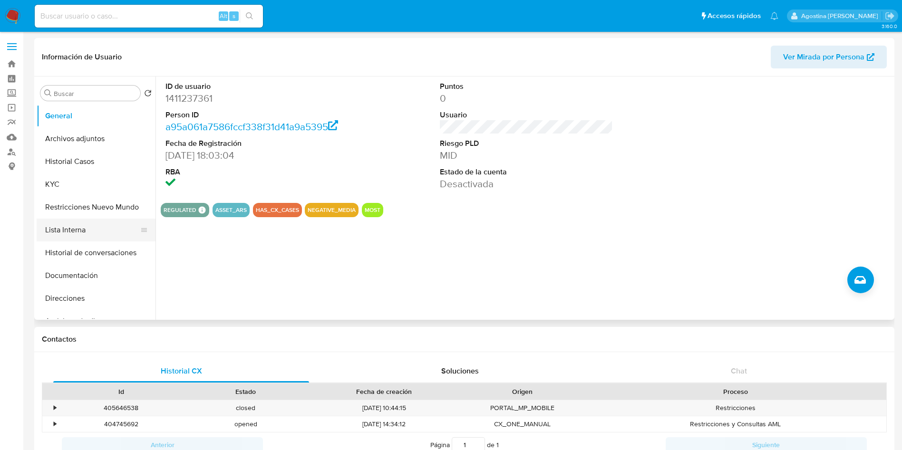
click at [74, 234] on button "Lista Interna" at bounding box center [92, 230] width 111 height 23
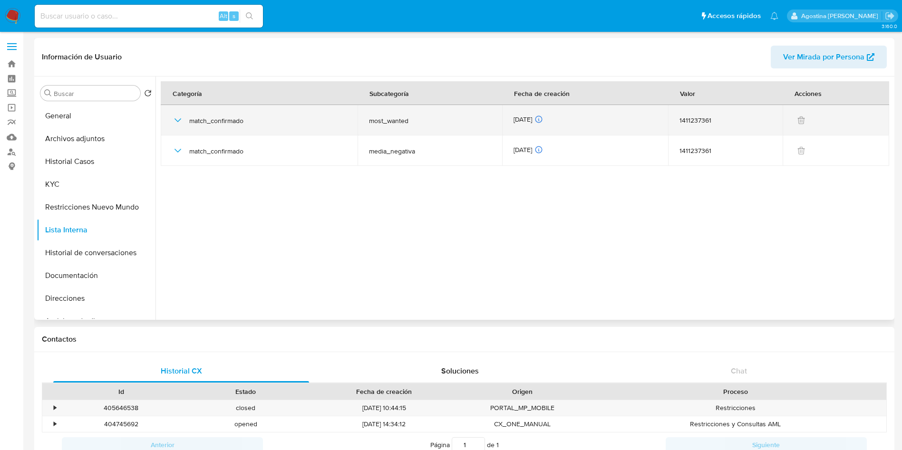
click at [172, 116] on icon "button" at bounding box center [177, 120] width 11 height 11
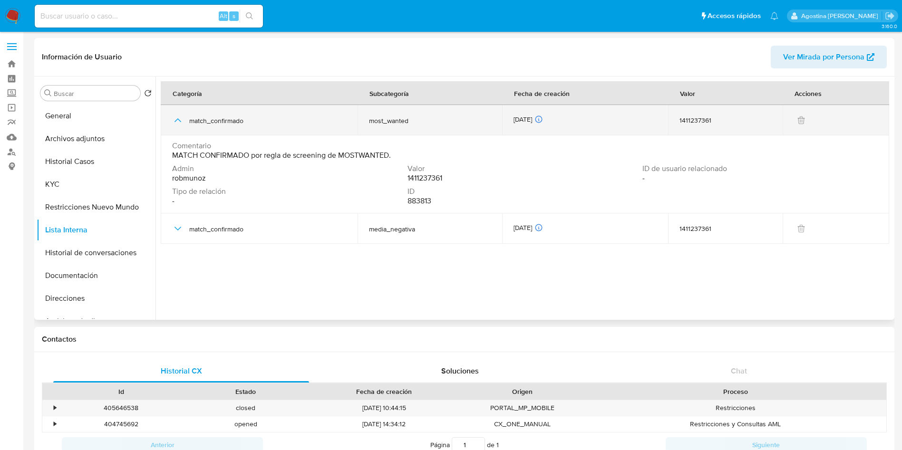
click at [172, 116] on icon "button" at bounding box center [177, 120] width 11 height 11
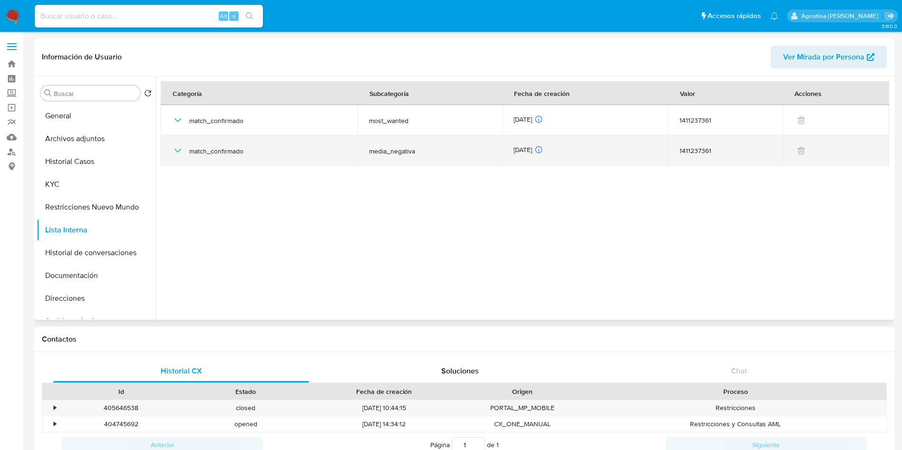
click at [177, 157] on div "match_confirmado" at bounding box center [259, 151] width 174 height 30
click at [173, 148] on icon "button" at bounding box center [177, 150] width 11 height 11
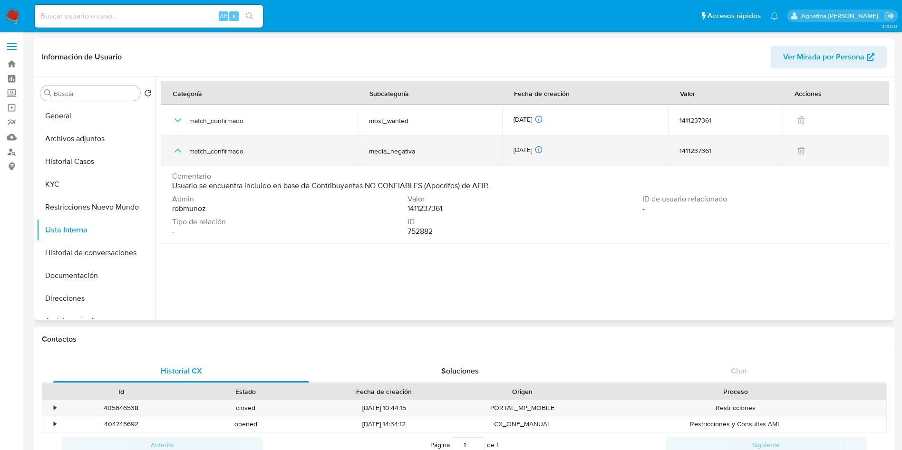
click at [173, 148] on icon "button" at bounding box center [177, 150] width 11 height 11
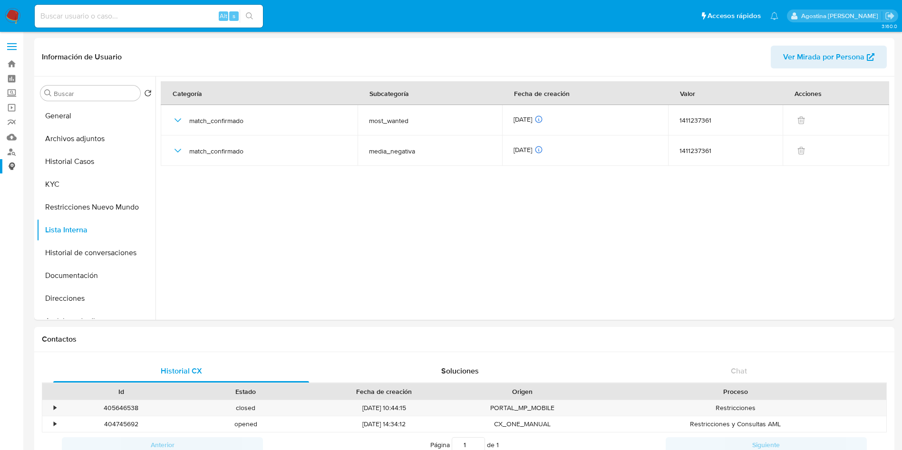
drag, startPoint x: 0, startPoint y: 189, endPoint x: 9, endPoint y: 171, distance: 19.8
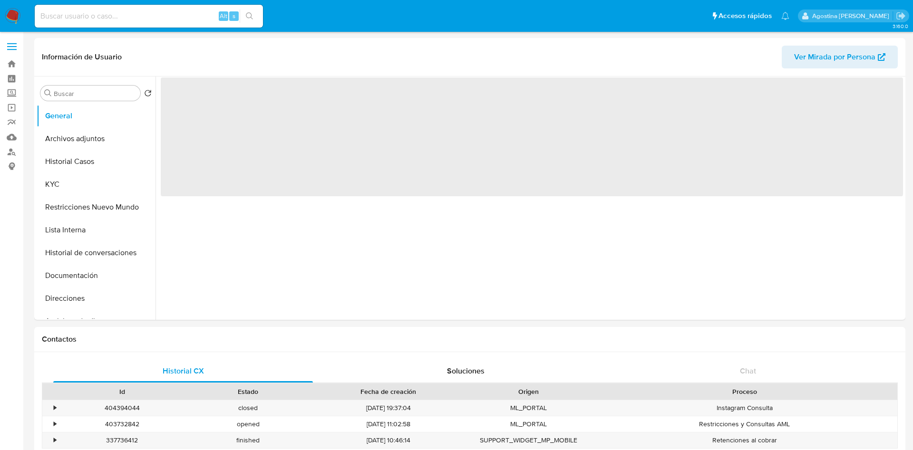
select select "10"
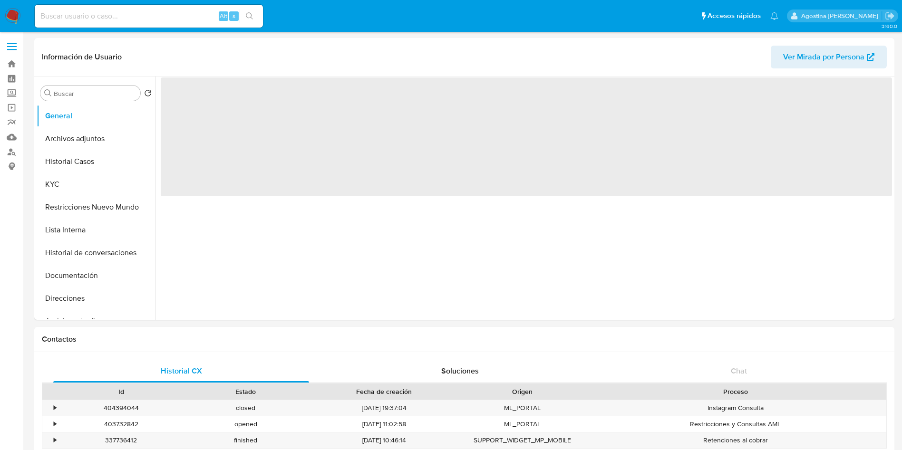
select select "10"
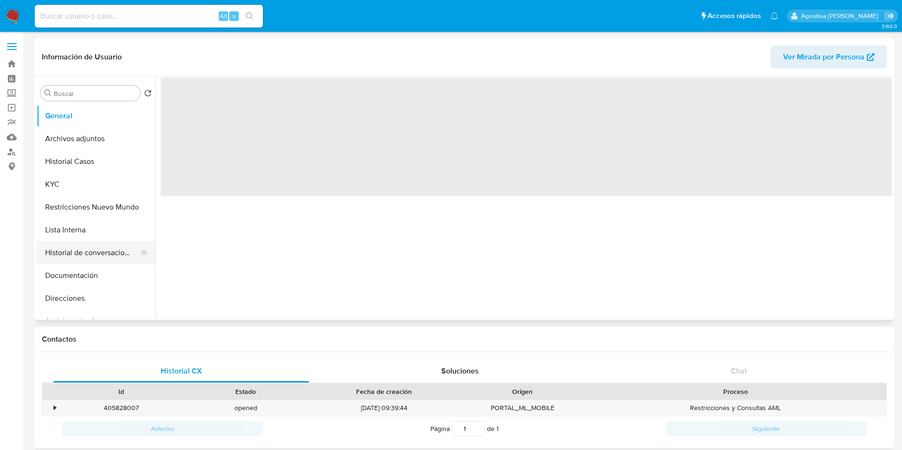
select select "10"
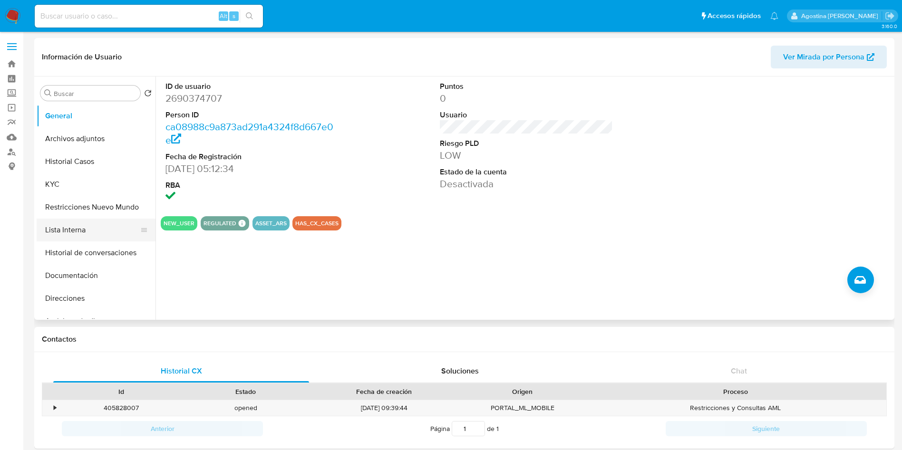
click at [89, 239] on button "Lista Interna" at bounding box center [92, 230] width 111 height 23
